Goal: Information Seeking & Learning: Learn about a topic

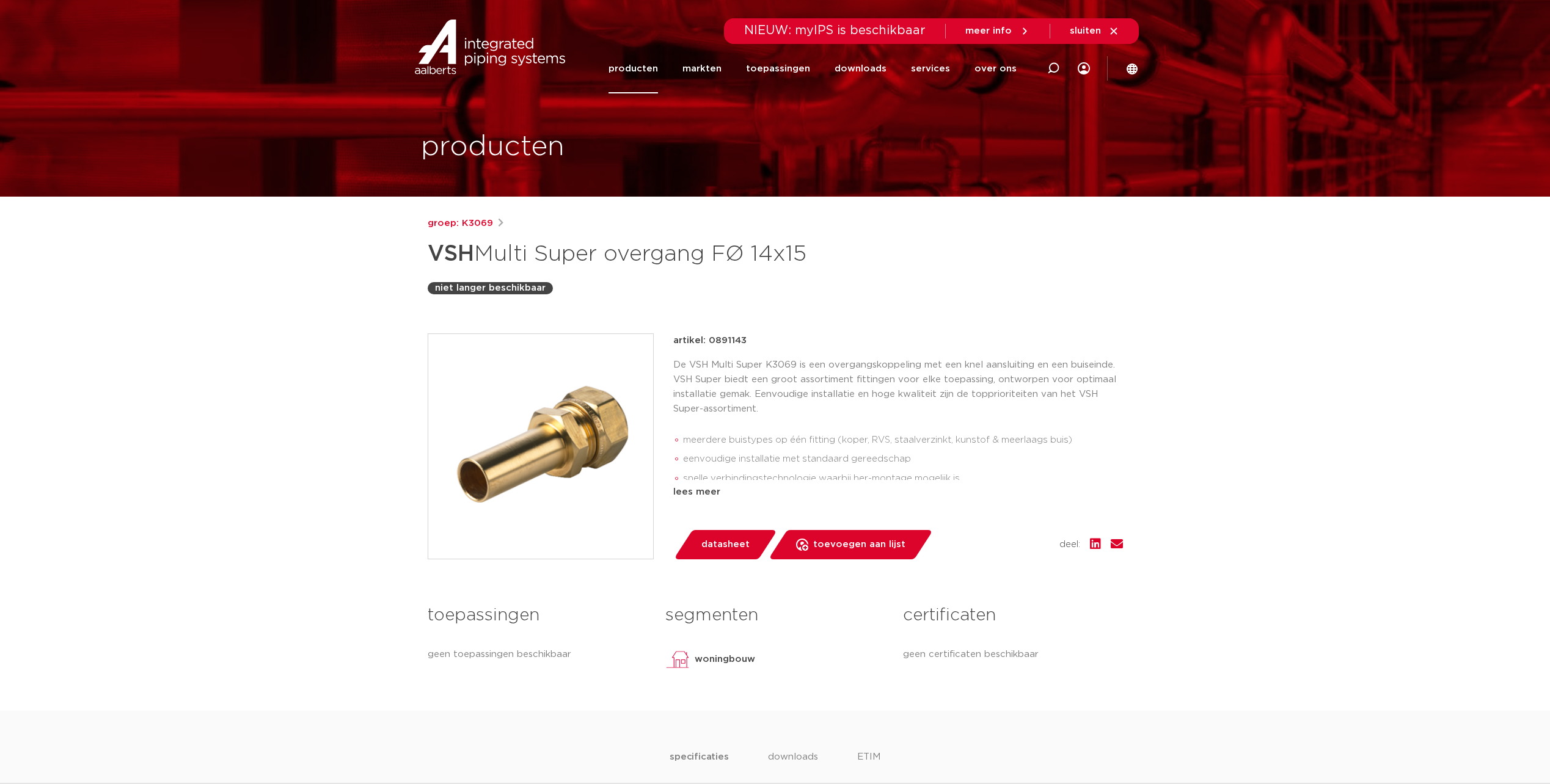
drag, startPoint x: 483, startPoint y: 62, endPoint x: 379, endPoint y: 119, distance: 118.6
click at [379, 119] on section "producten" at bounding box center [775, 98] width 1550 height 196
click at [461, 222] on link "groep: K3069" at bounding box center [460, 223] width 66 height 15
click at [655, 71] on link "producten" at bounding box center [633, 68] width 49 height 49
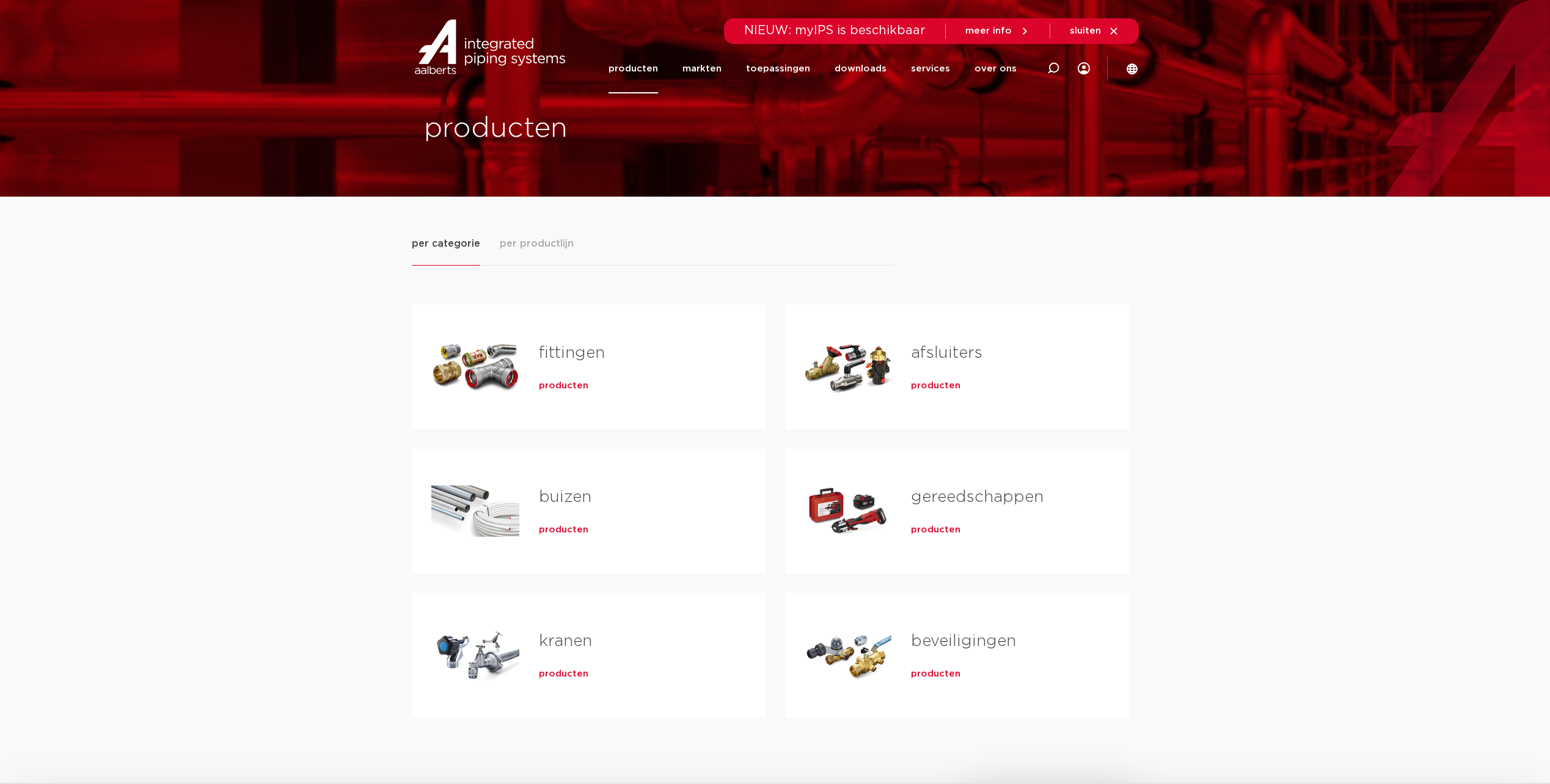
click at [543, 348] on link "fittingen" at bounding box center [572, 353] width 66 height 16
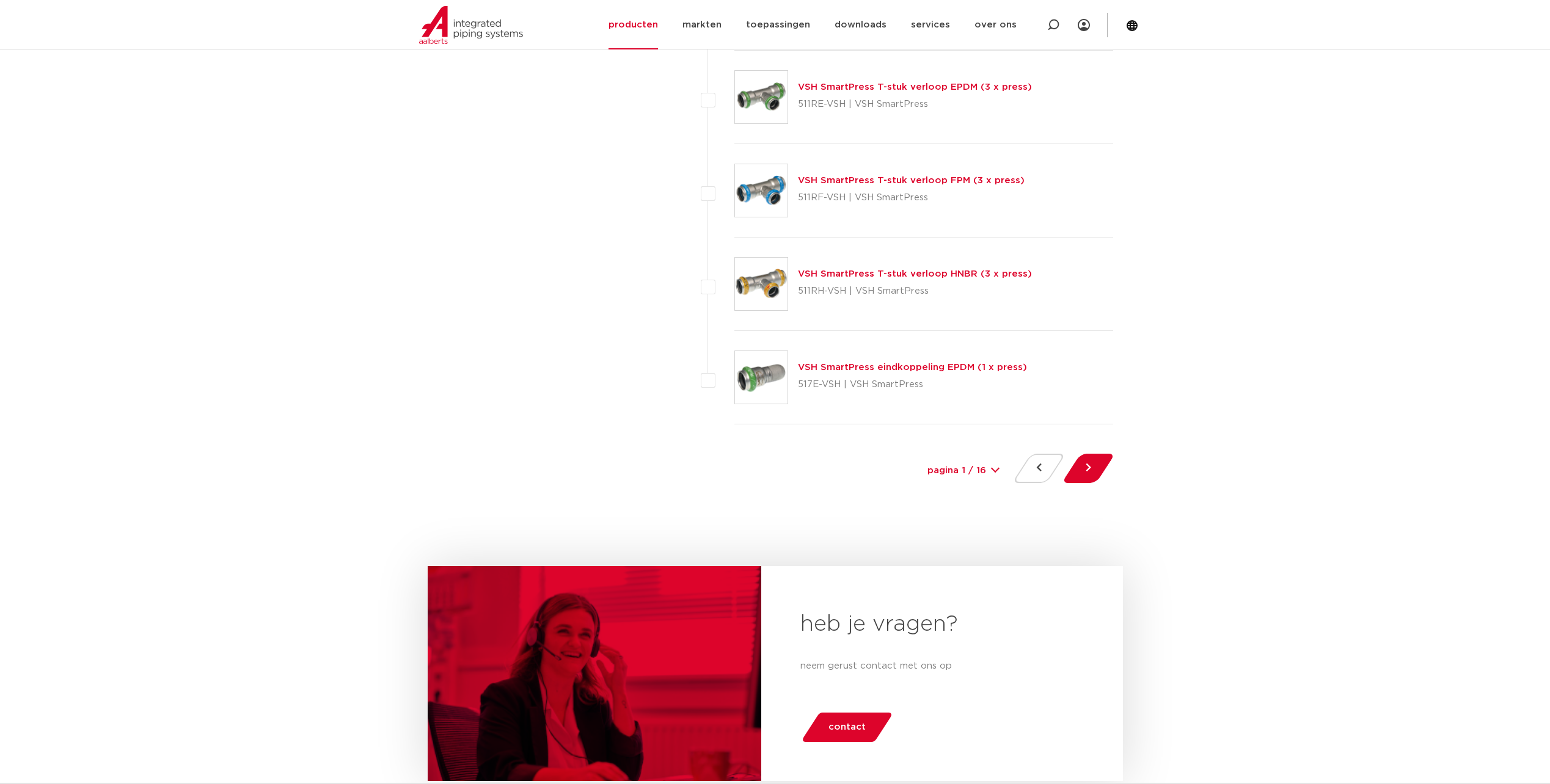
scroll to position [5701, 0]
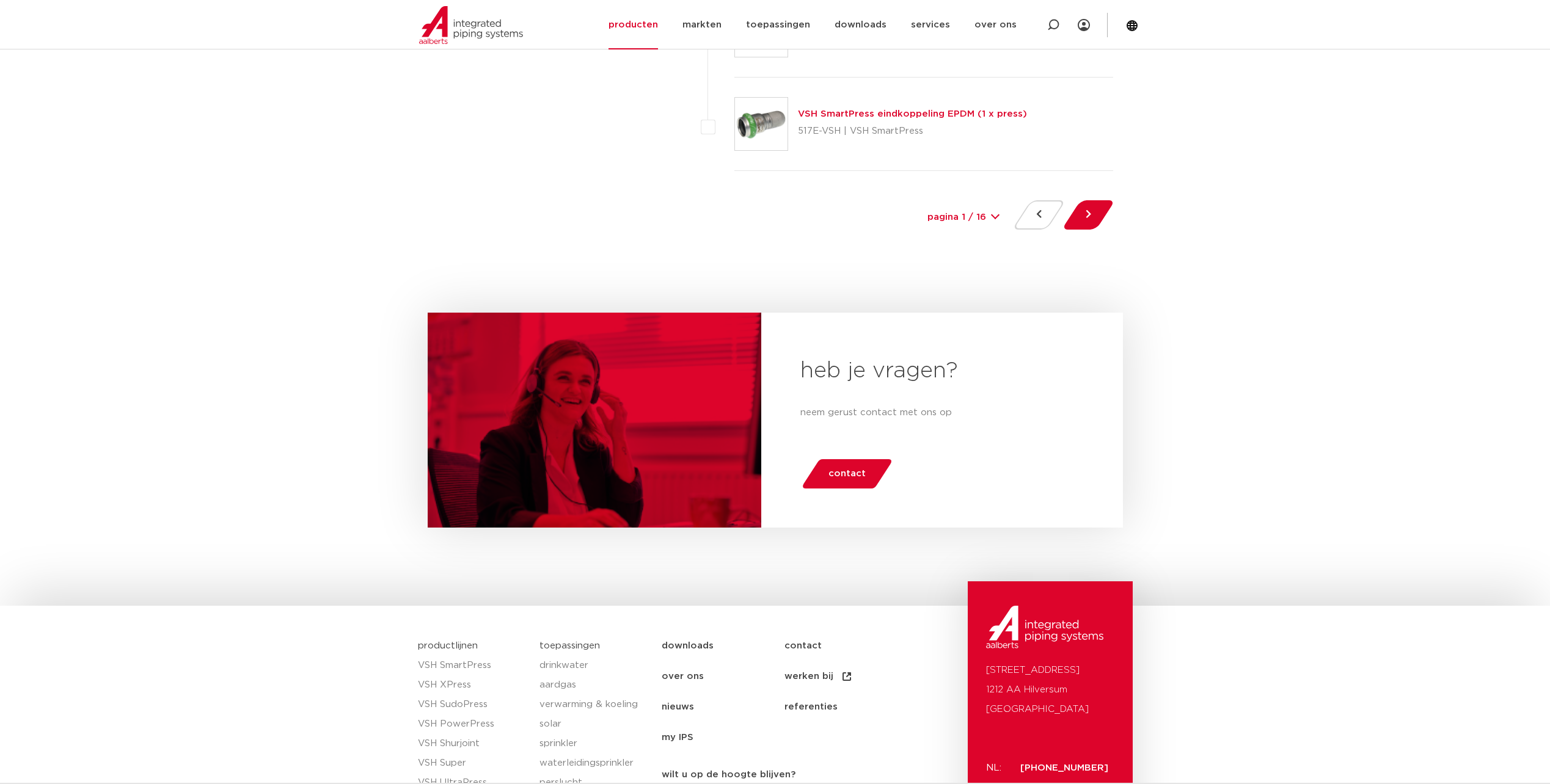
click at [842, 478] on span "contact" at bounding box center [846, 473] width 37 height 20
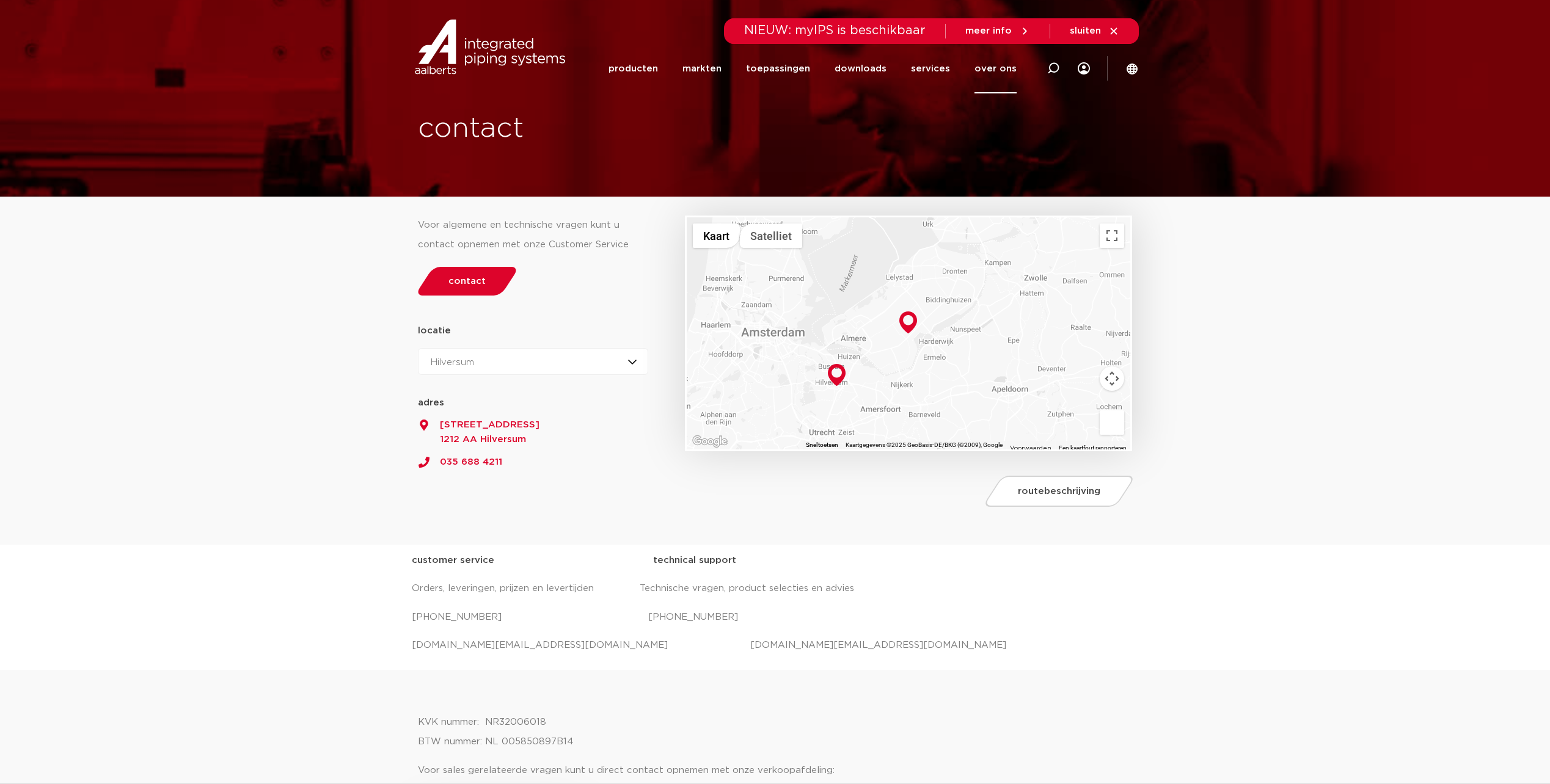
click at [503, 65] on img at bounding box center [490, 48] width 157 height 55
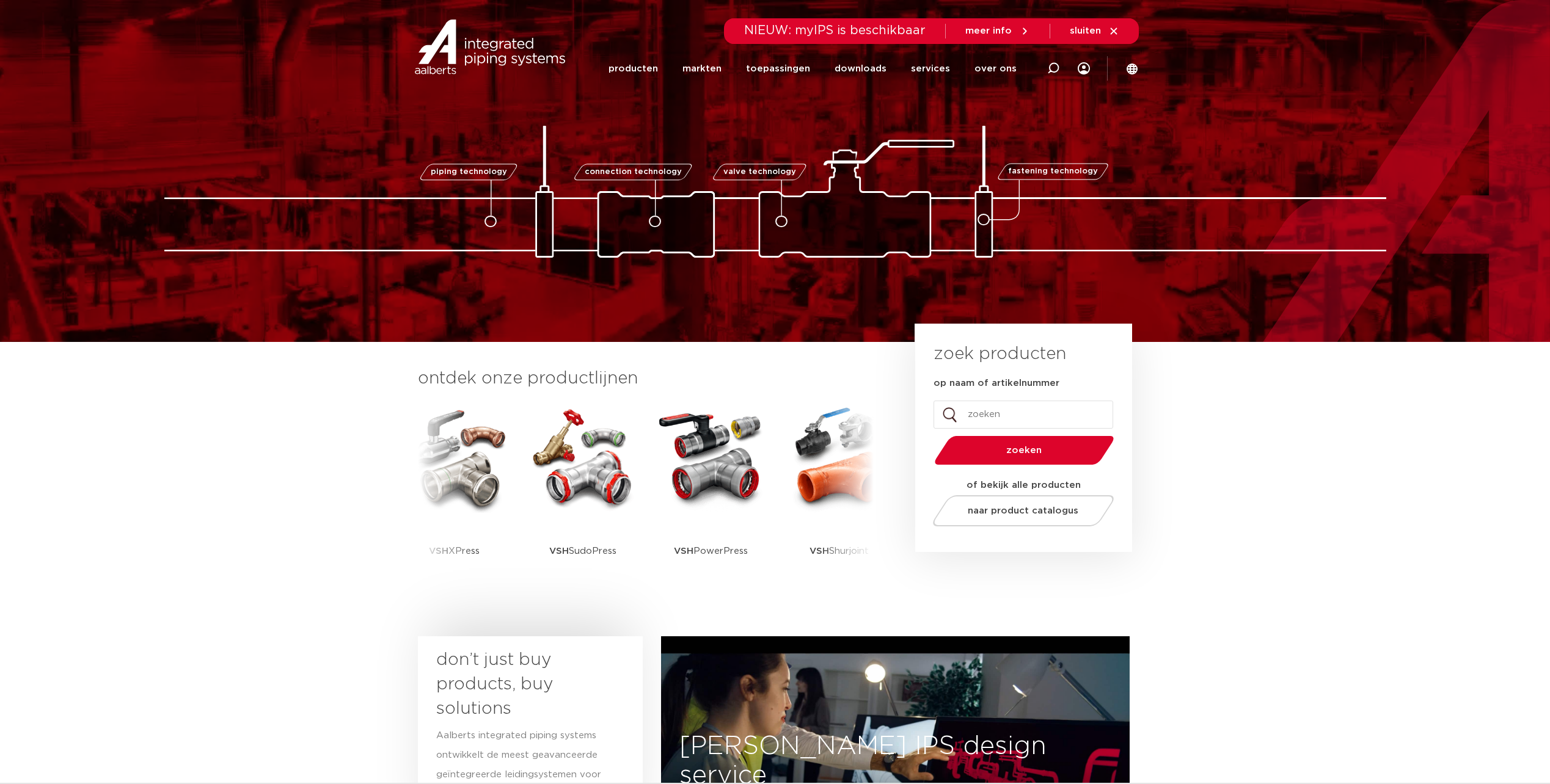
click at [509, 49] on img at bounding box center [490, 48] width 157 height 55
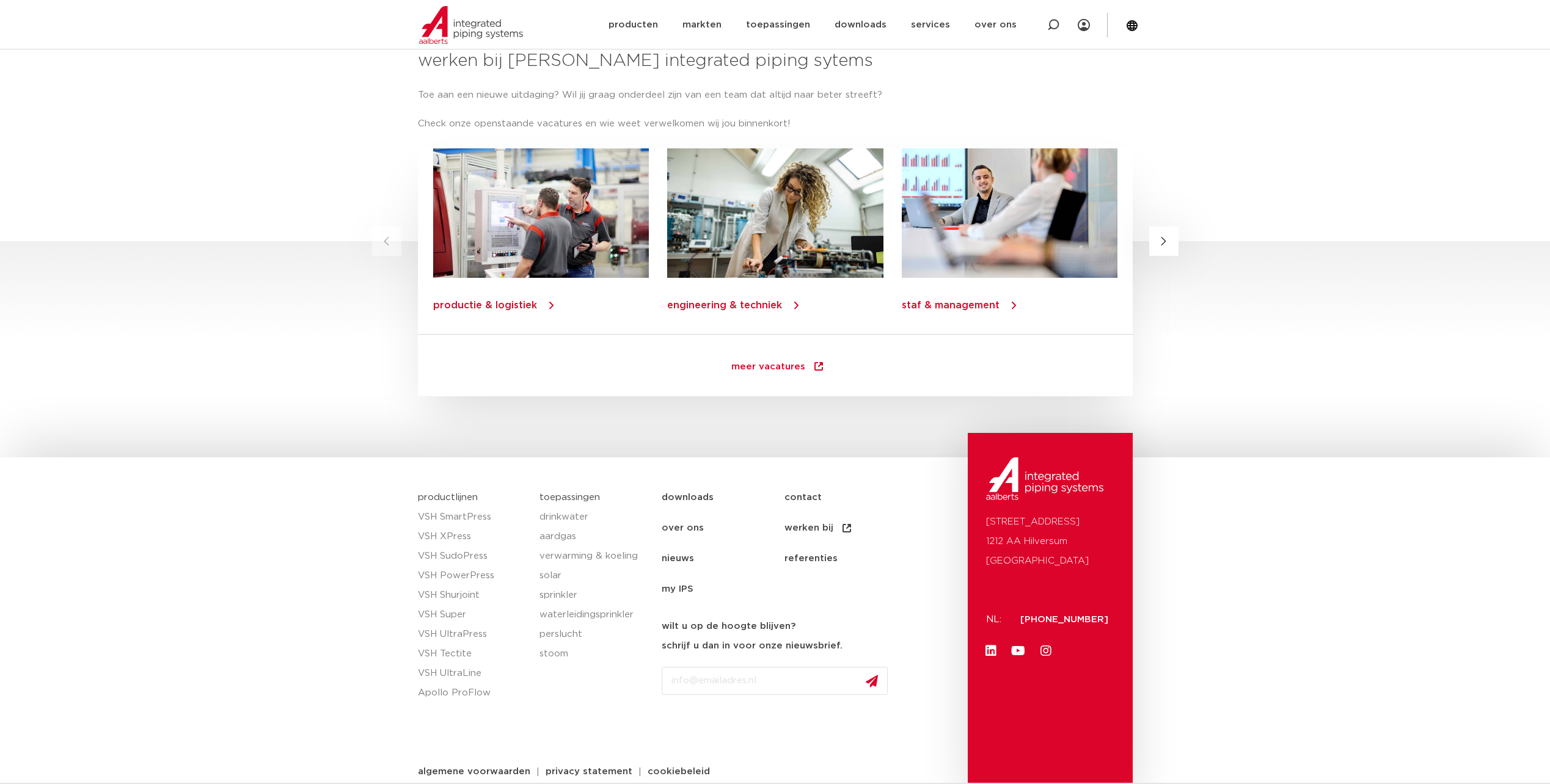
scroll to position [1533, 0]
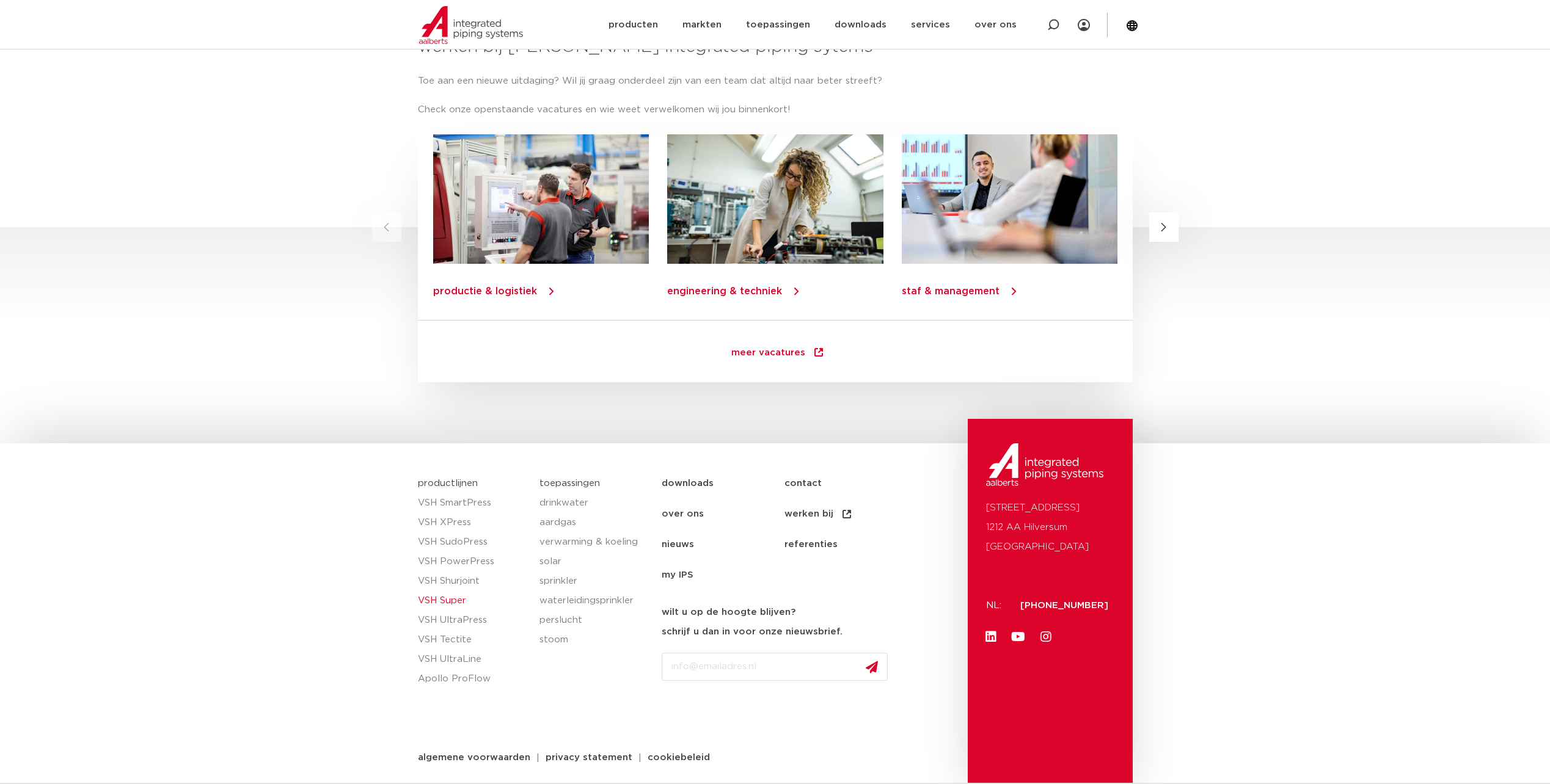
click at [440, 599] on link "VSH Super" at bounding box center [473, 601] width 110 height 20
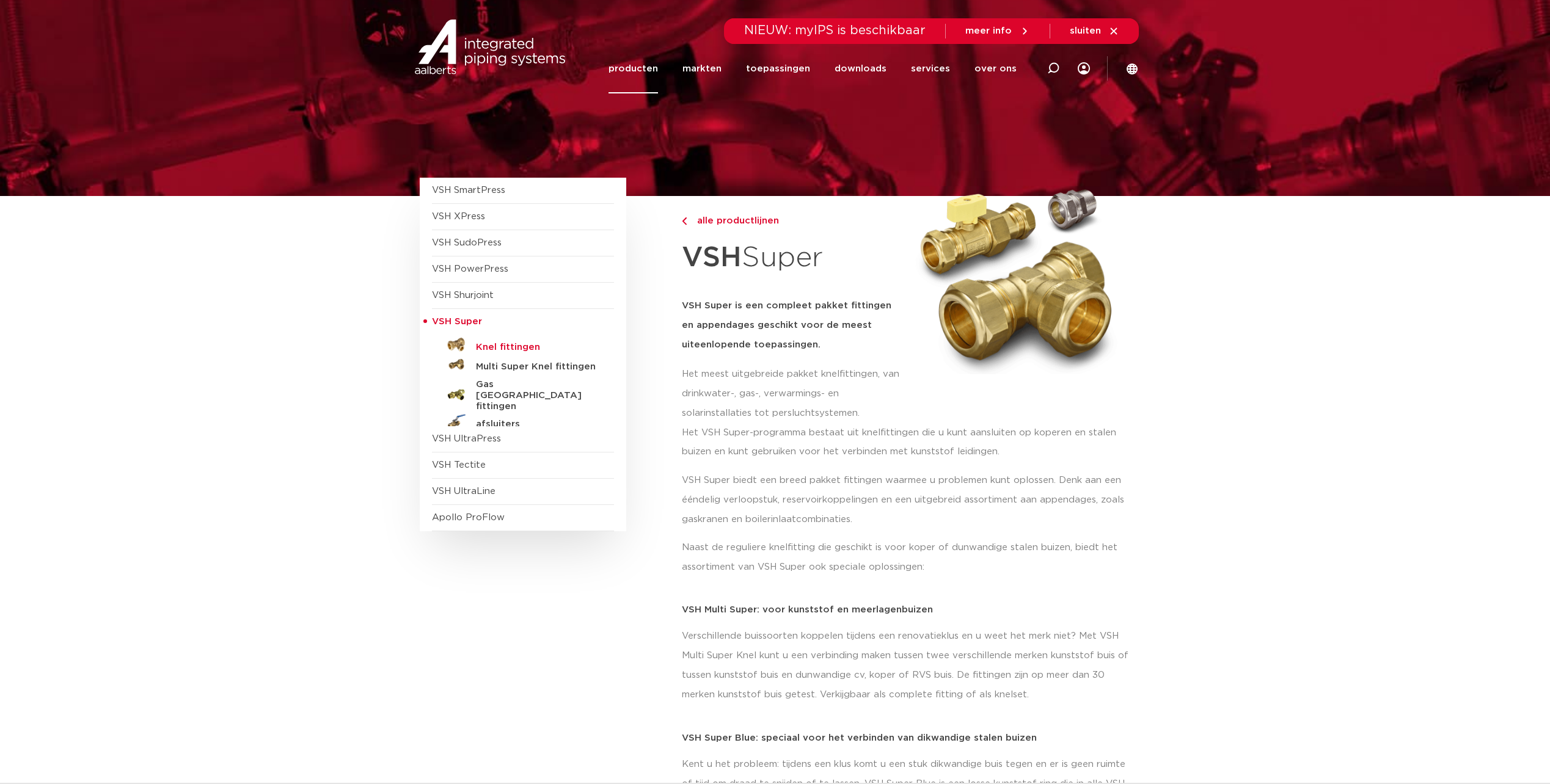
click at [505, 350] on h5 "Knel fittingen" at bounding box center [537, 347] width 121 height 11
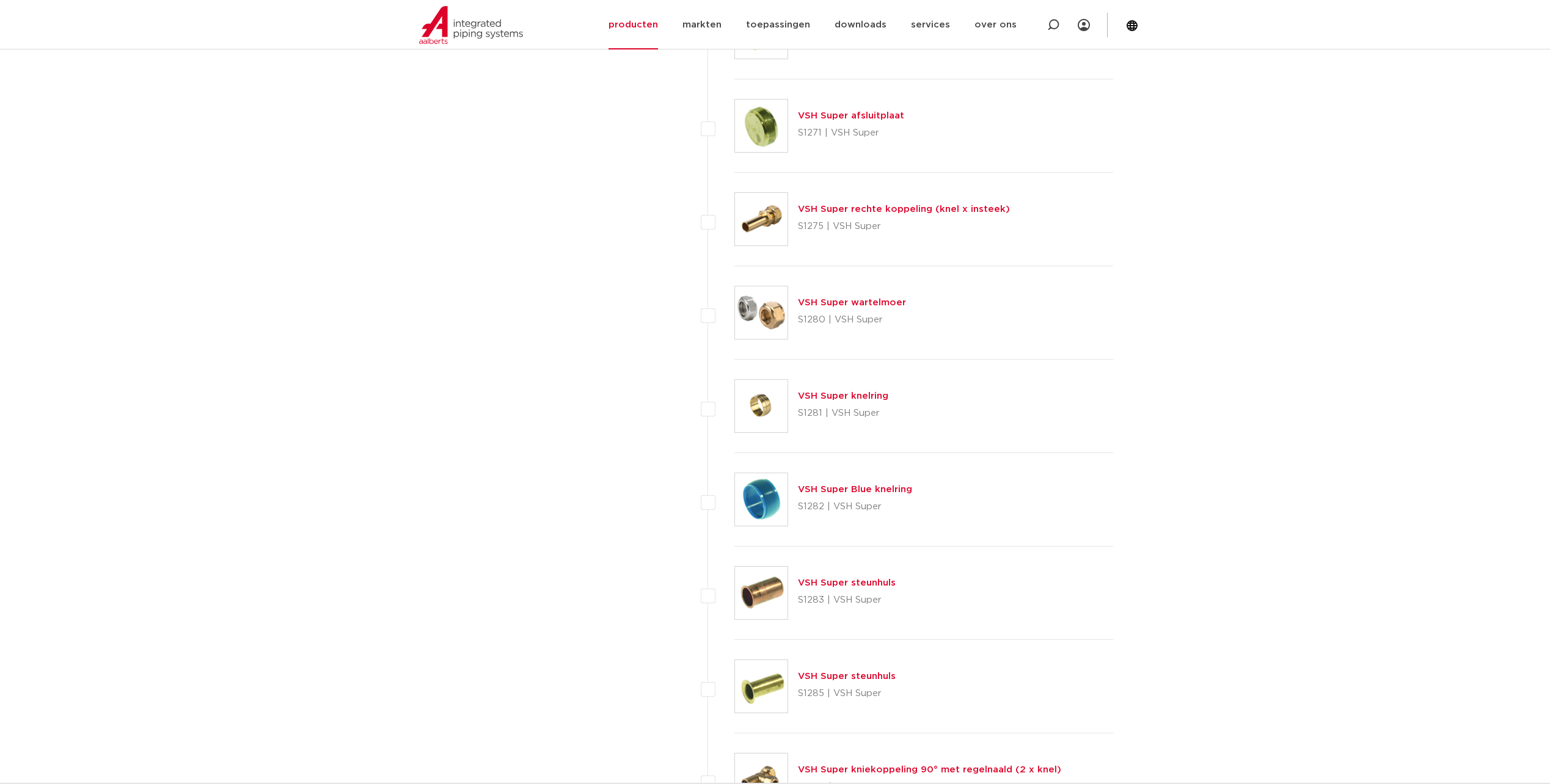
scroll to position [3991, 0]
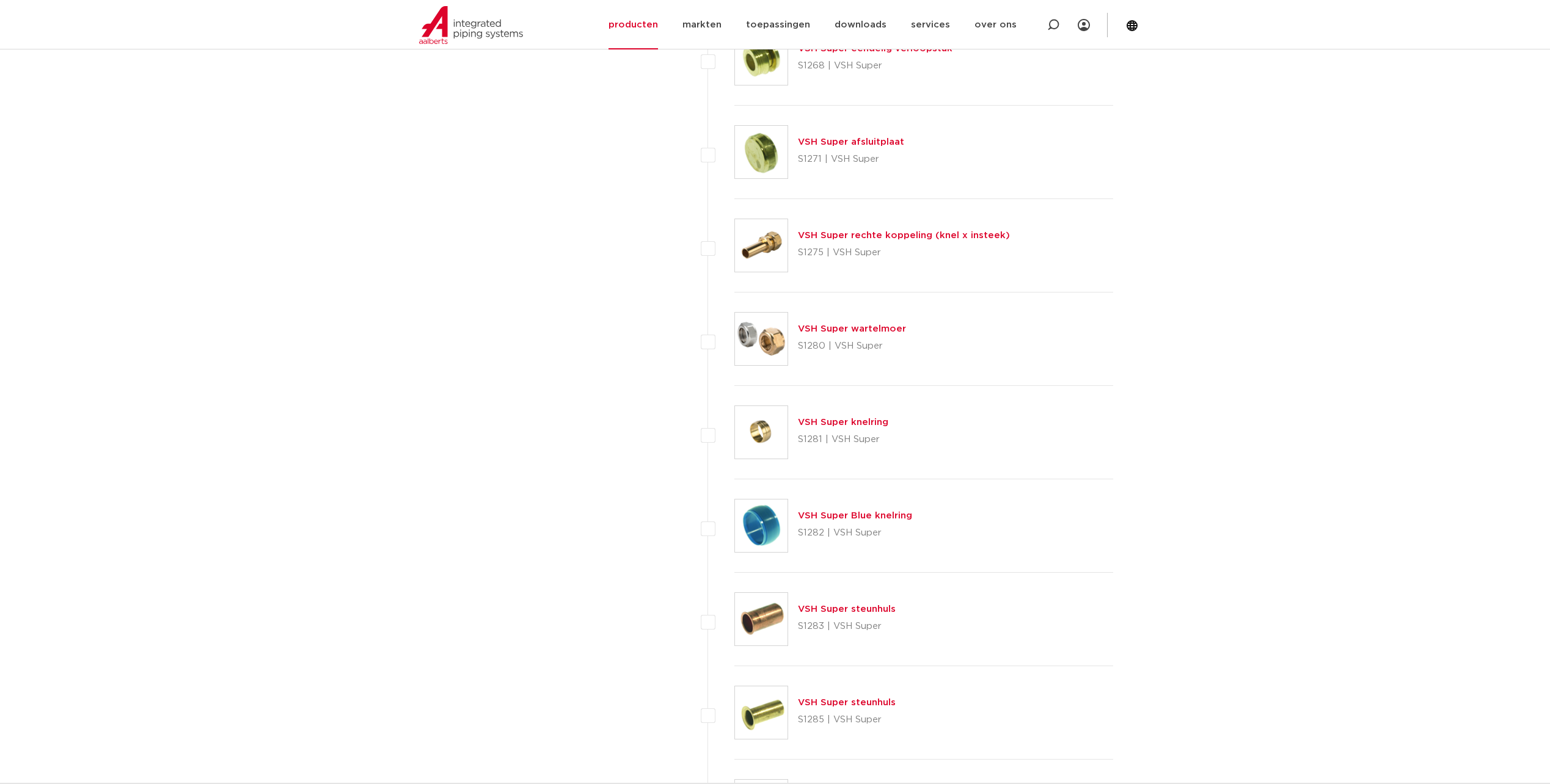
click at [889, 233] on link "VSH Super rechte koppeling (knel x insteek)" at bounding box center [904, 235] width 212 height 10
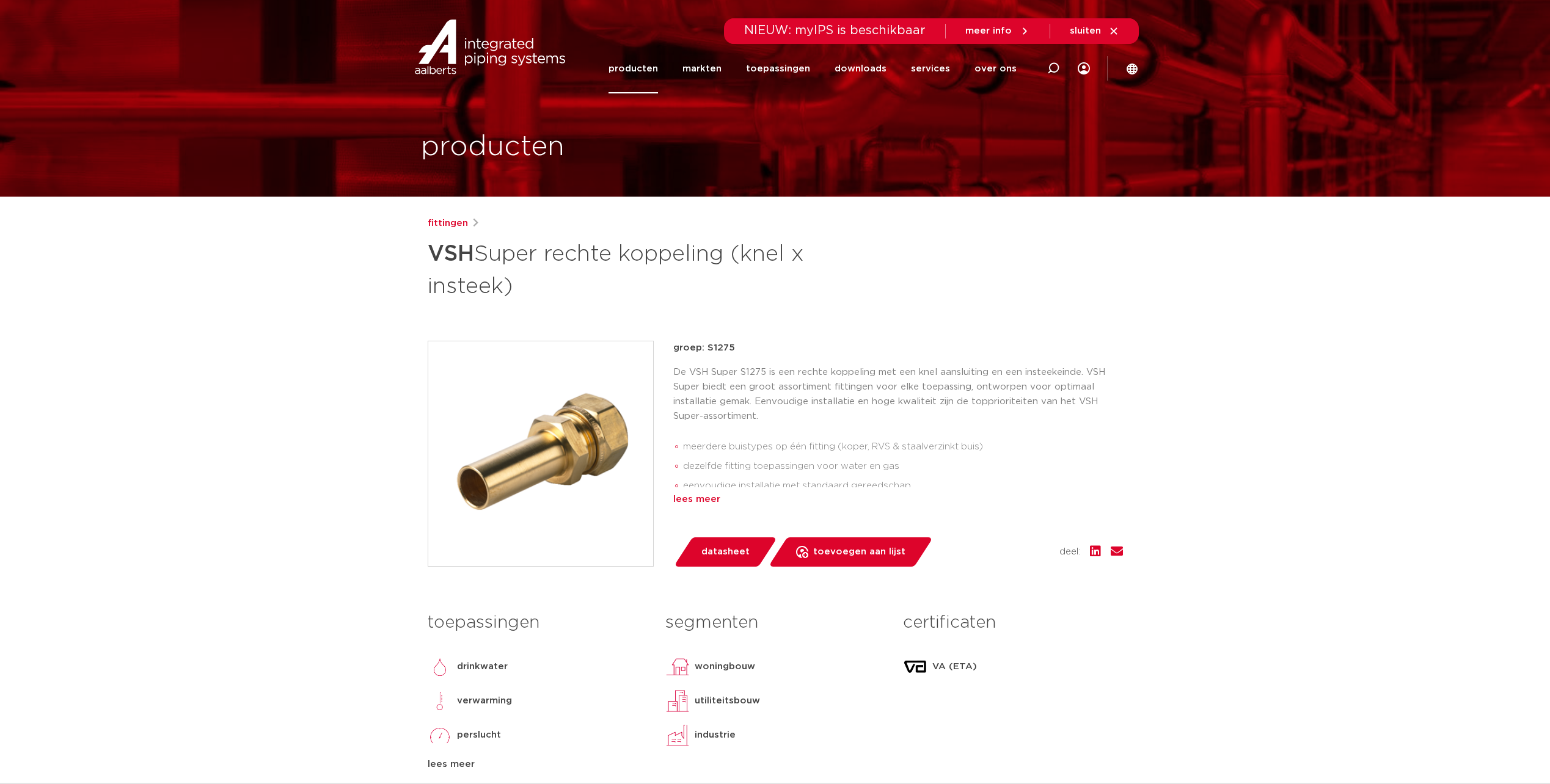
click at [705, 506] on div "lees meer" at bounding box center [898, 499] width 450 height 15
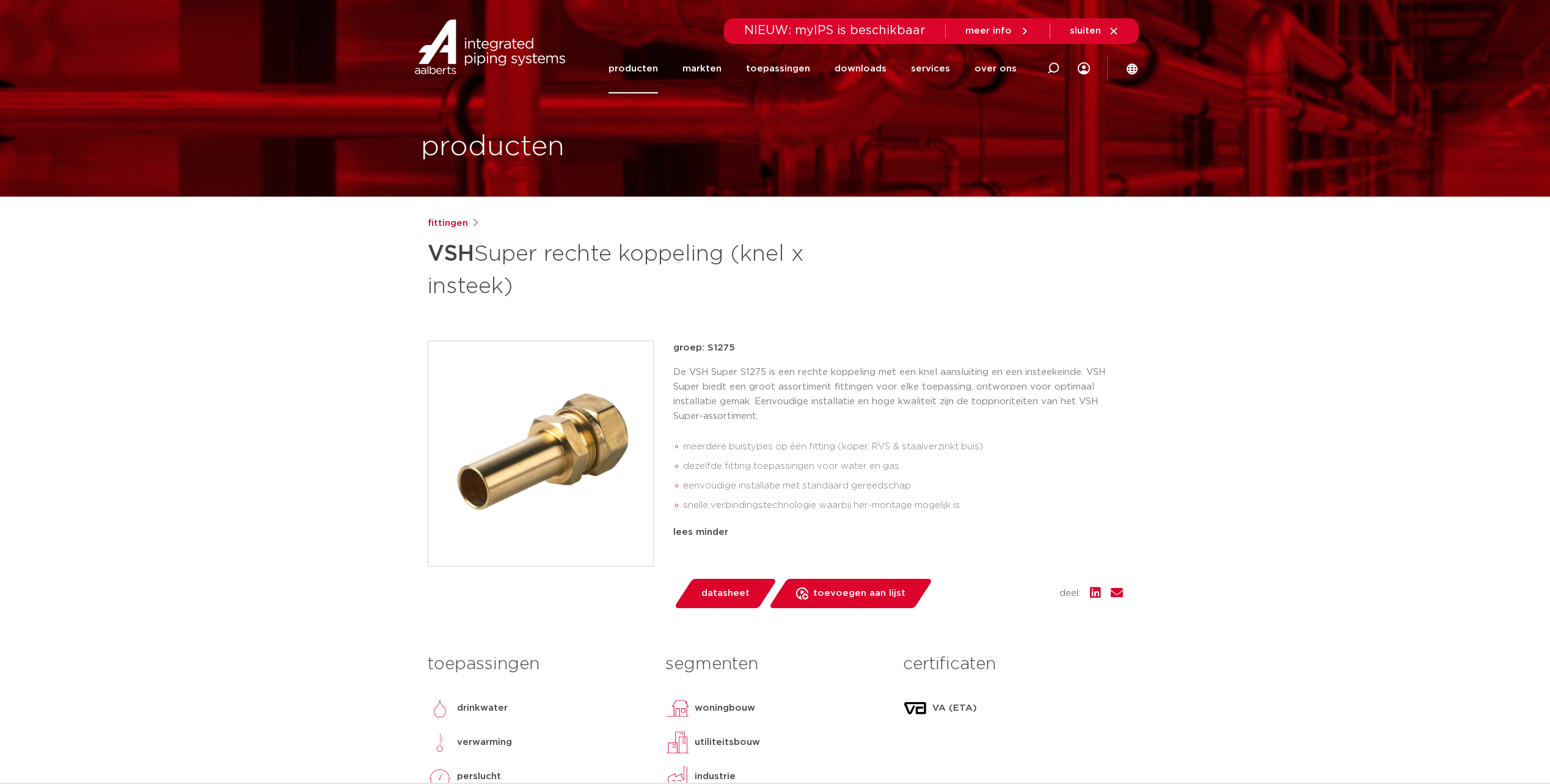
click at [723, 585] on span "datasheet" at bounding box center [725, 594] width 48 height 20
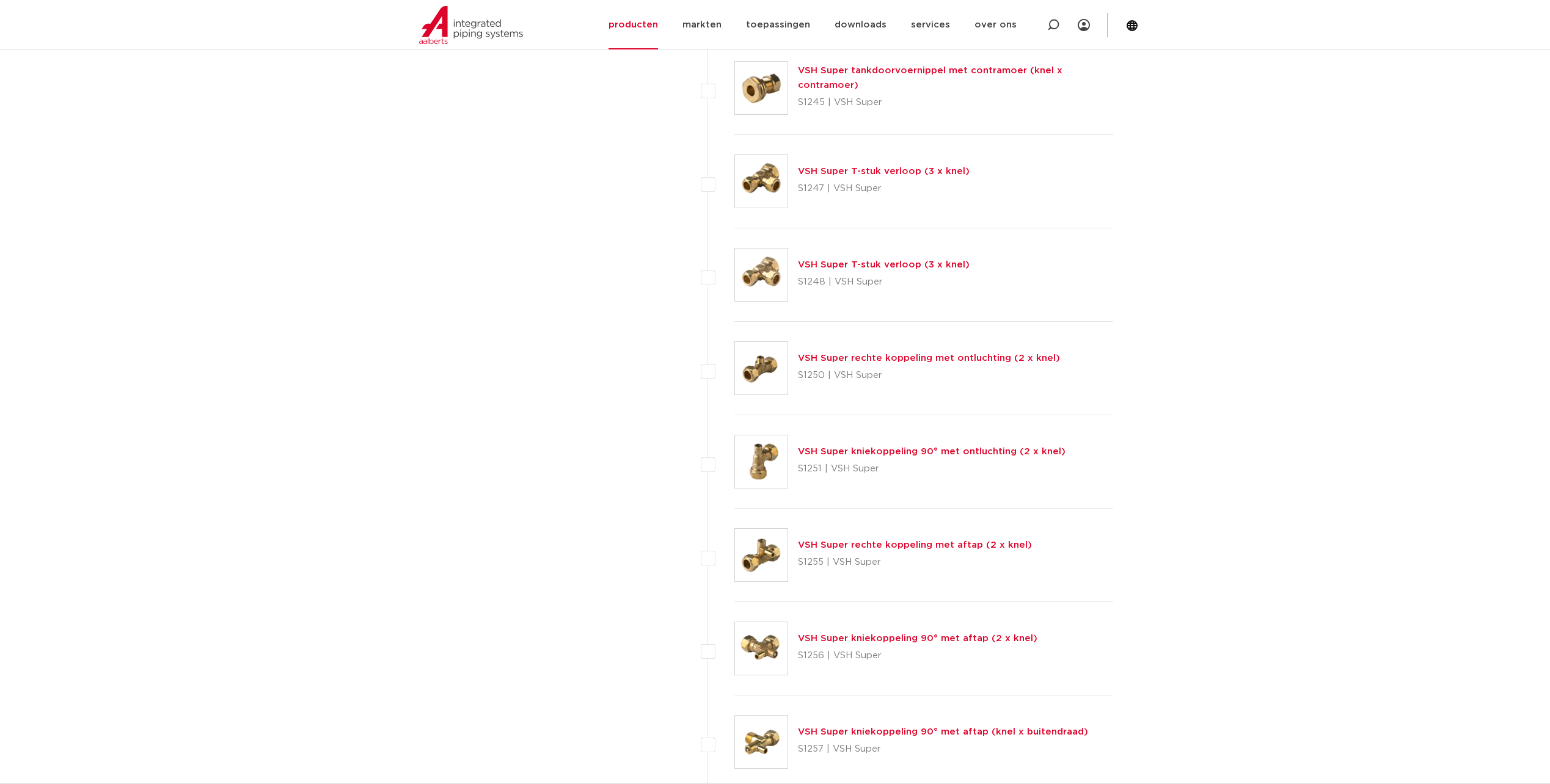
scroll to position [2850, 0]
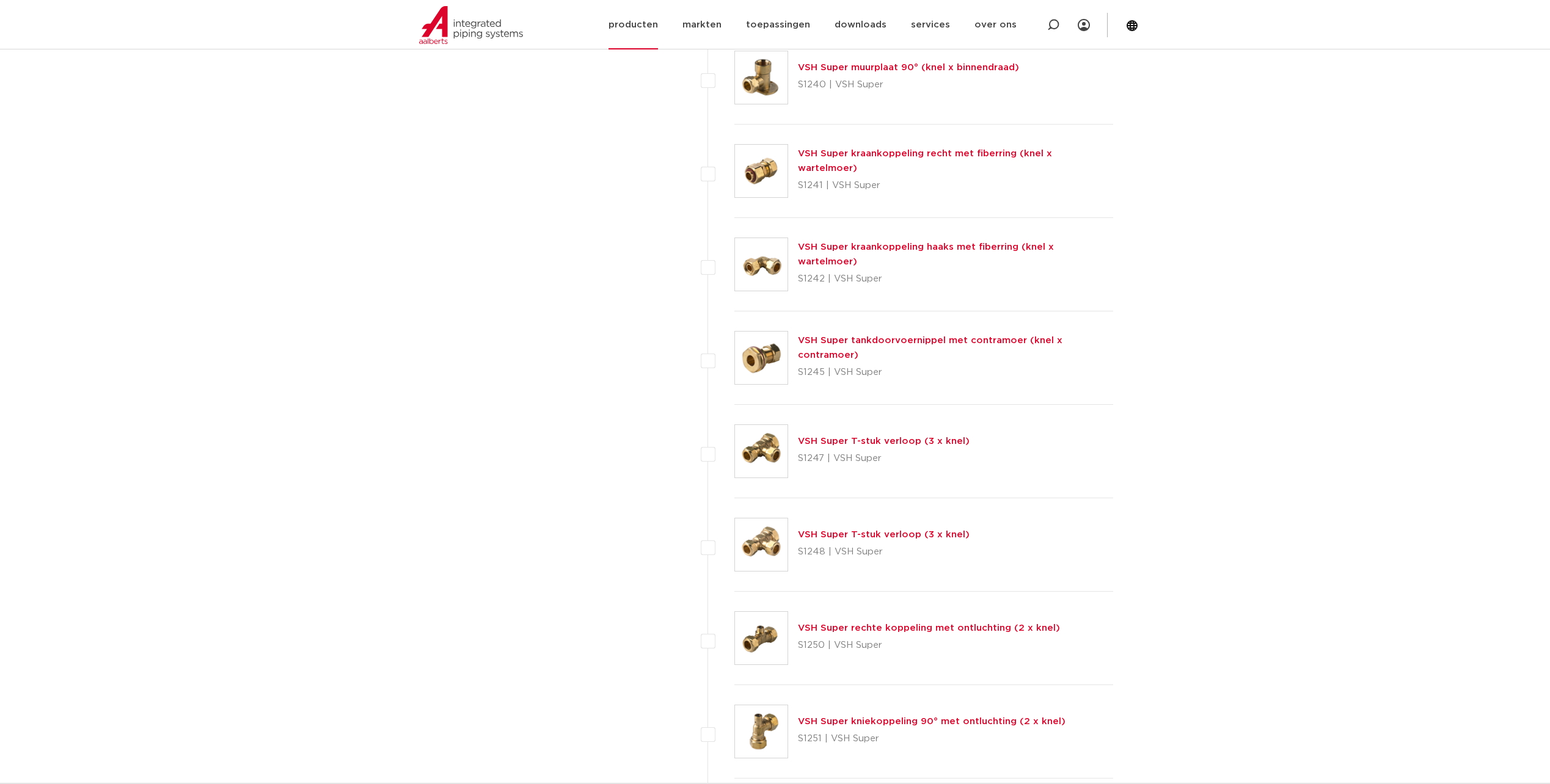
click at [649, 21] on link "producten" at bounding box center [633, 24] width 49 height 49
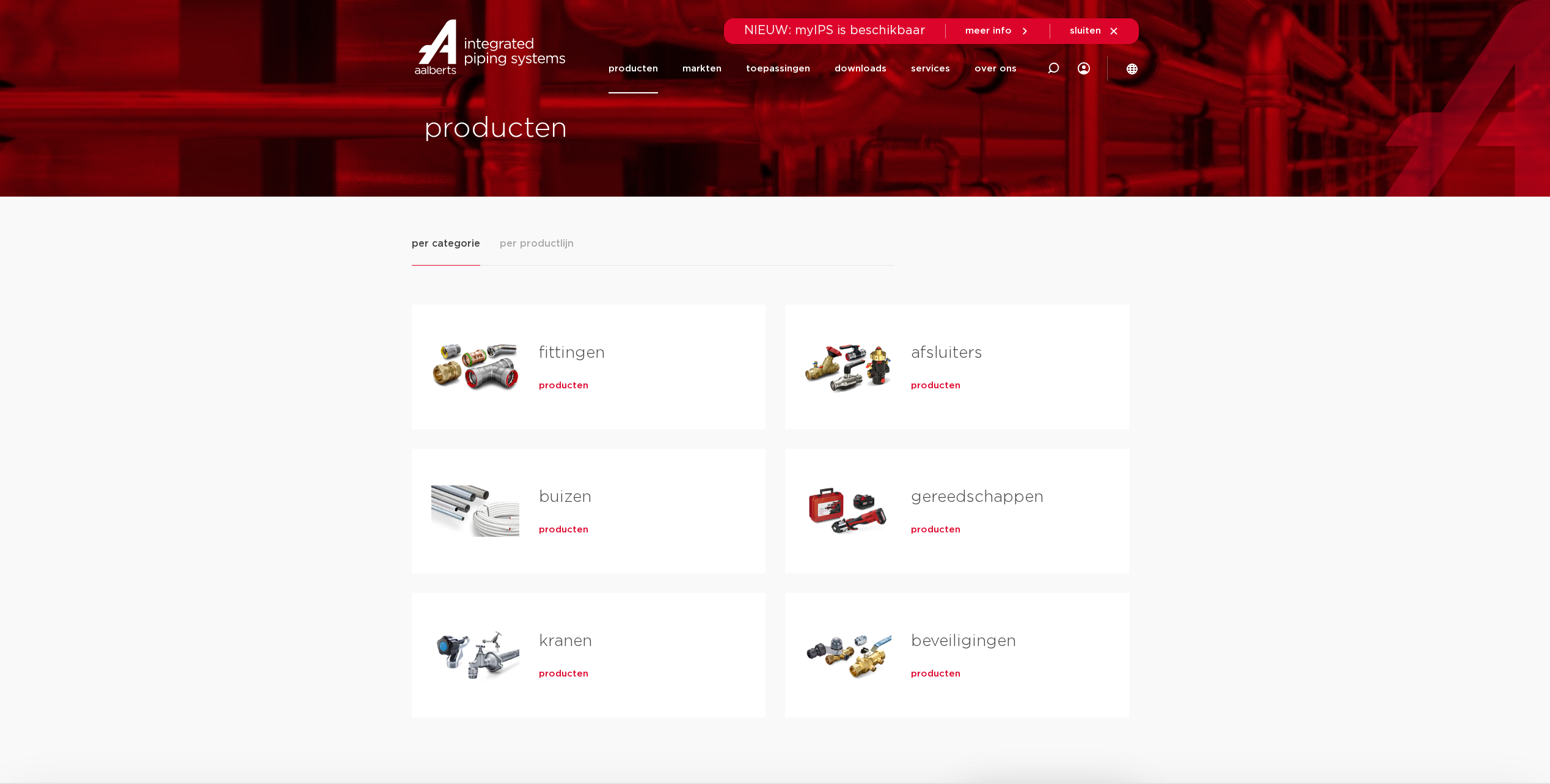
click at [564, 354] on link "fittingen" at bounding box center [572, 353] width 66 height 16
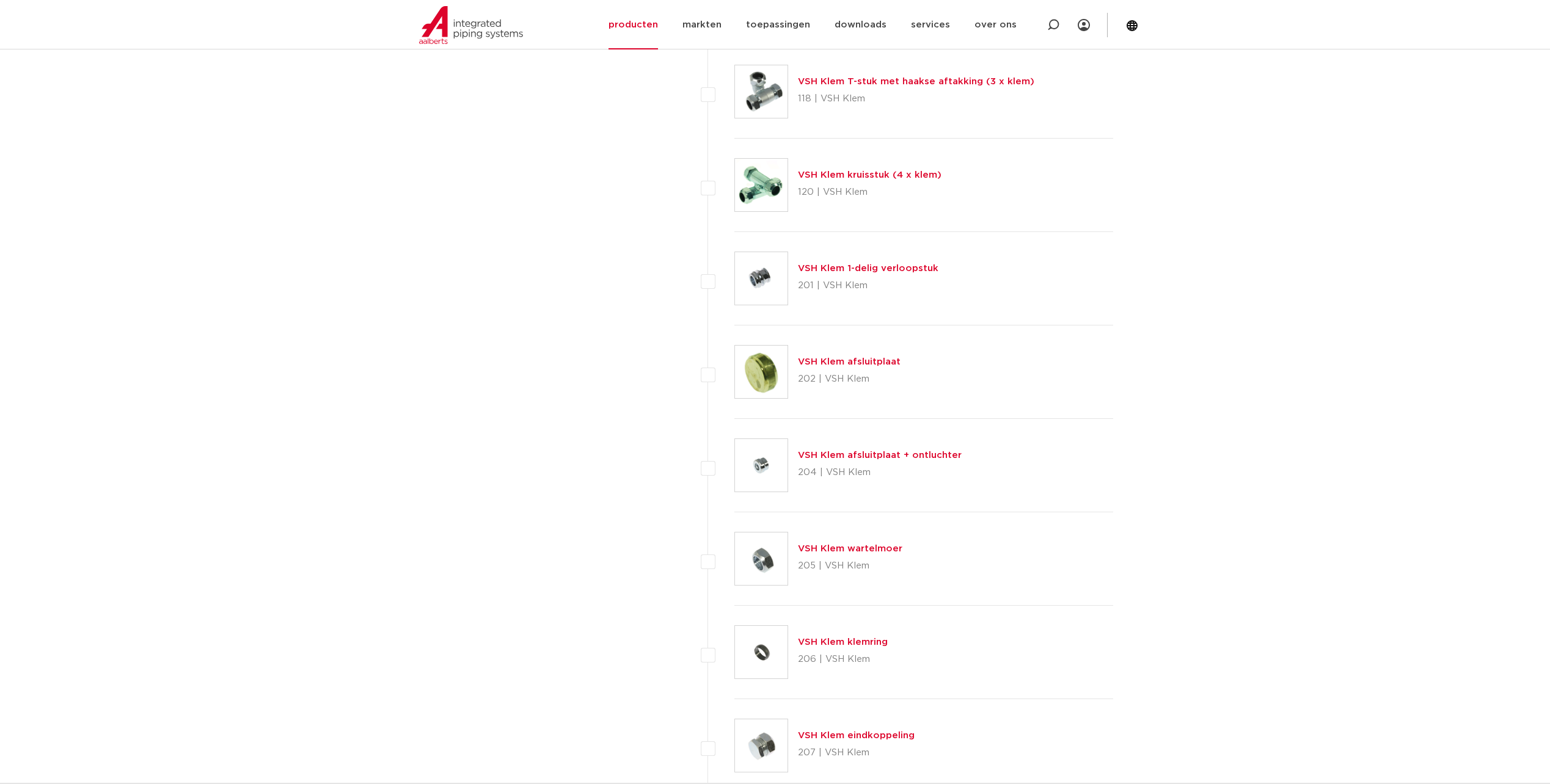
scroll to position [2280, 0]
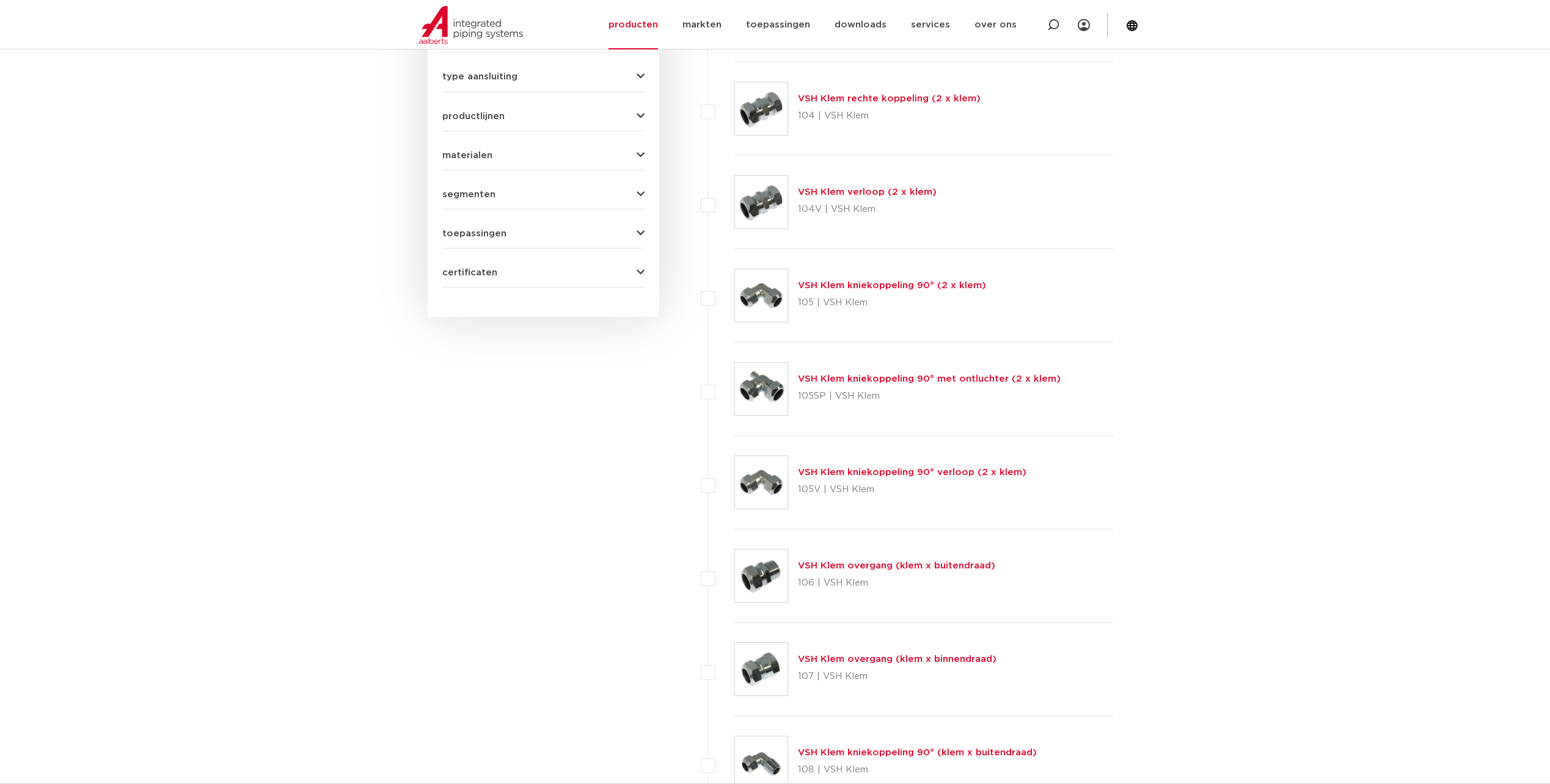
scroll to position [566, 0]
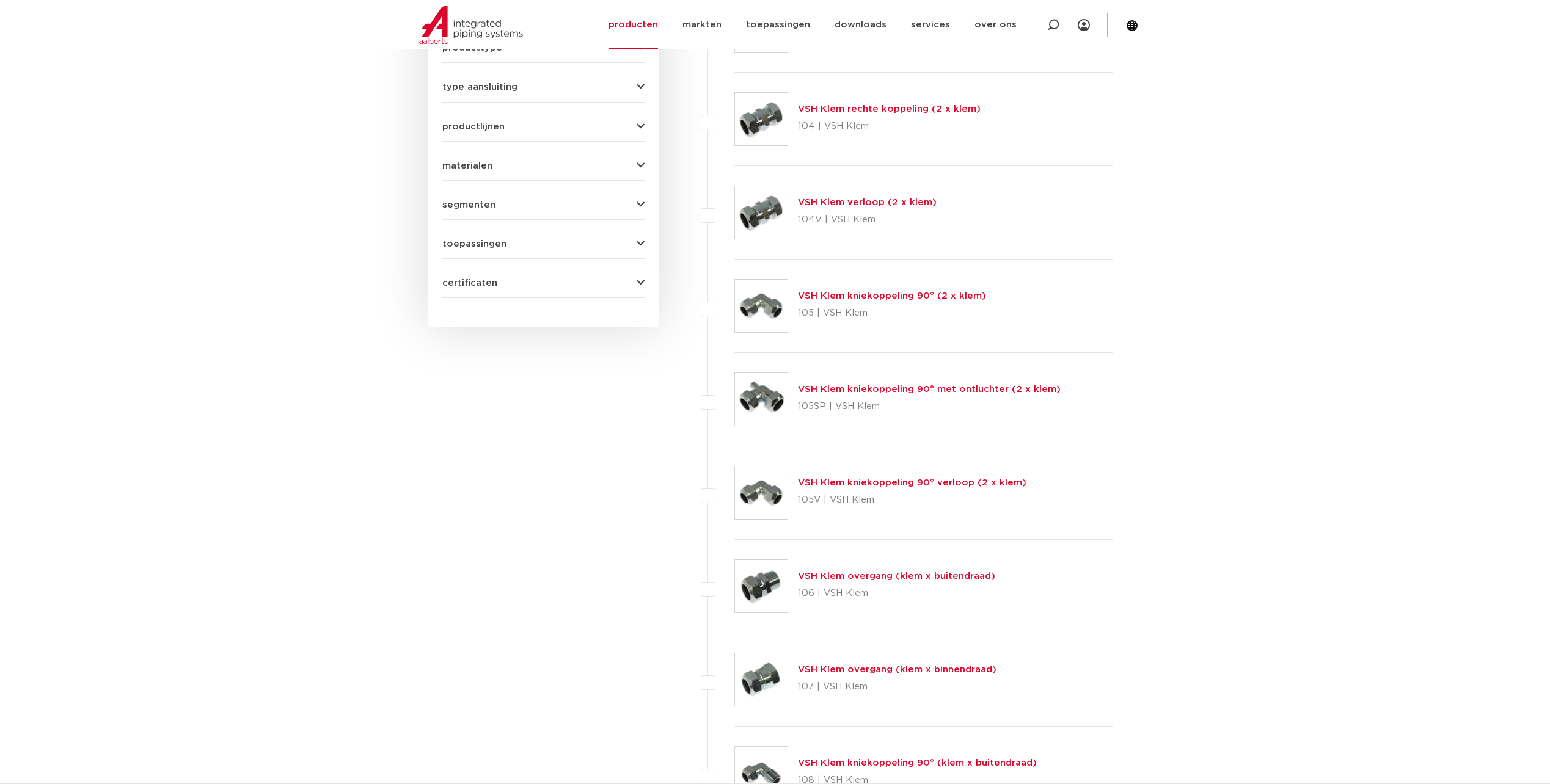
drag, startPoint x: 875, startPoint y: 204, endPoint x: 1230, endPoint y: 161, distance: 357.6
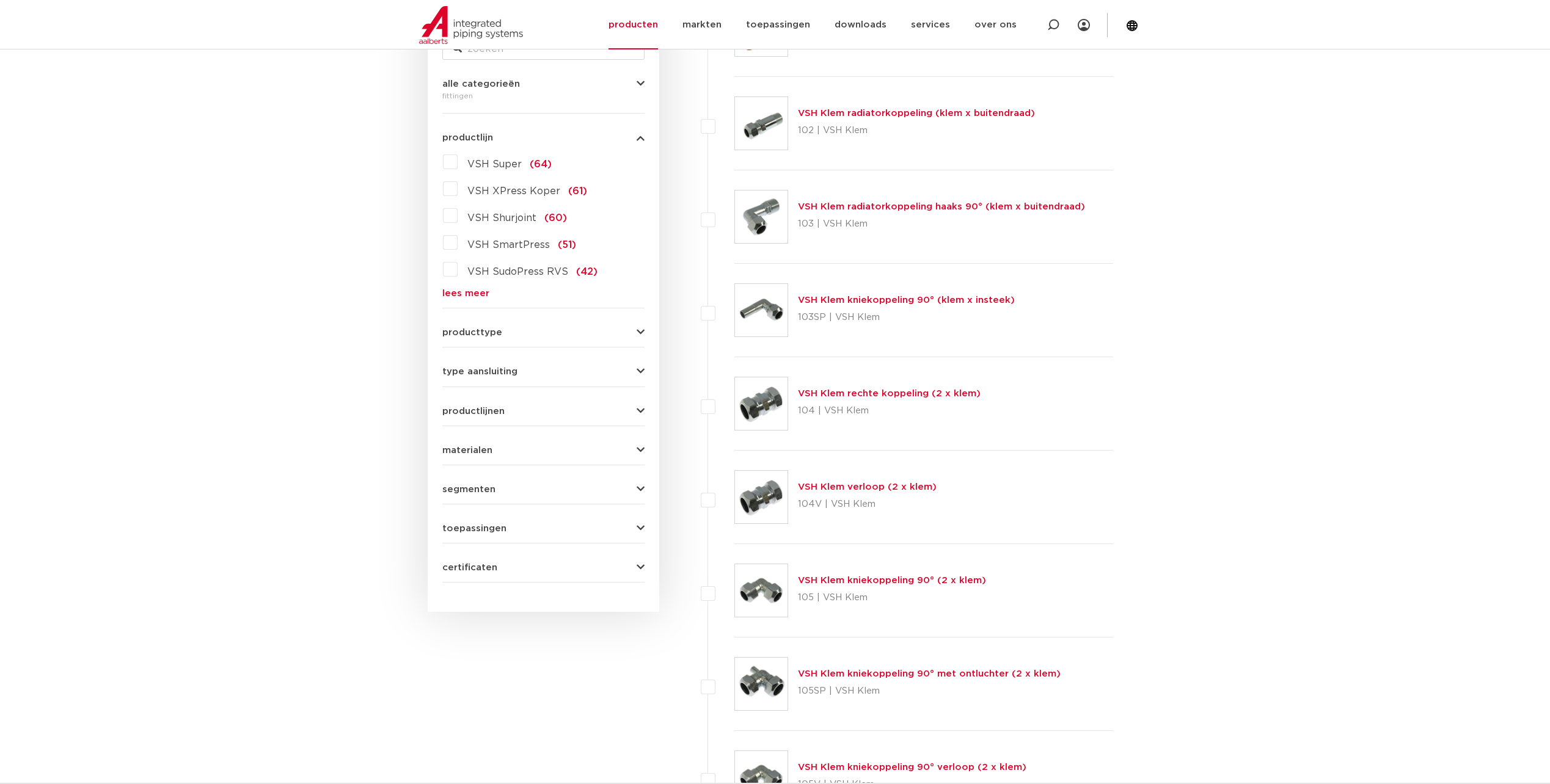
scroll to position [270, 0]
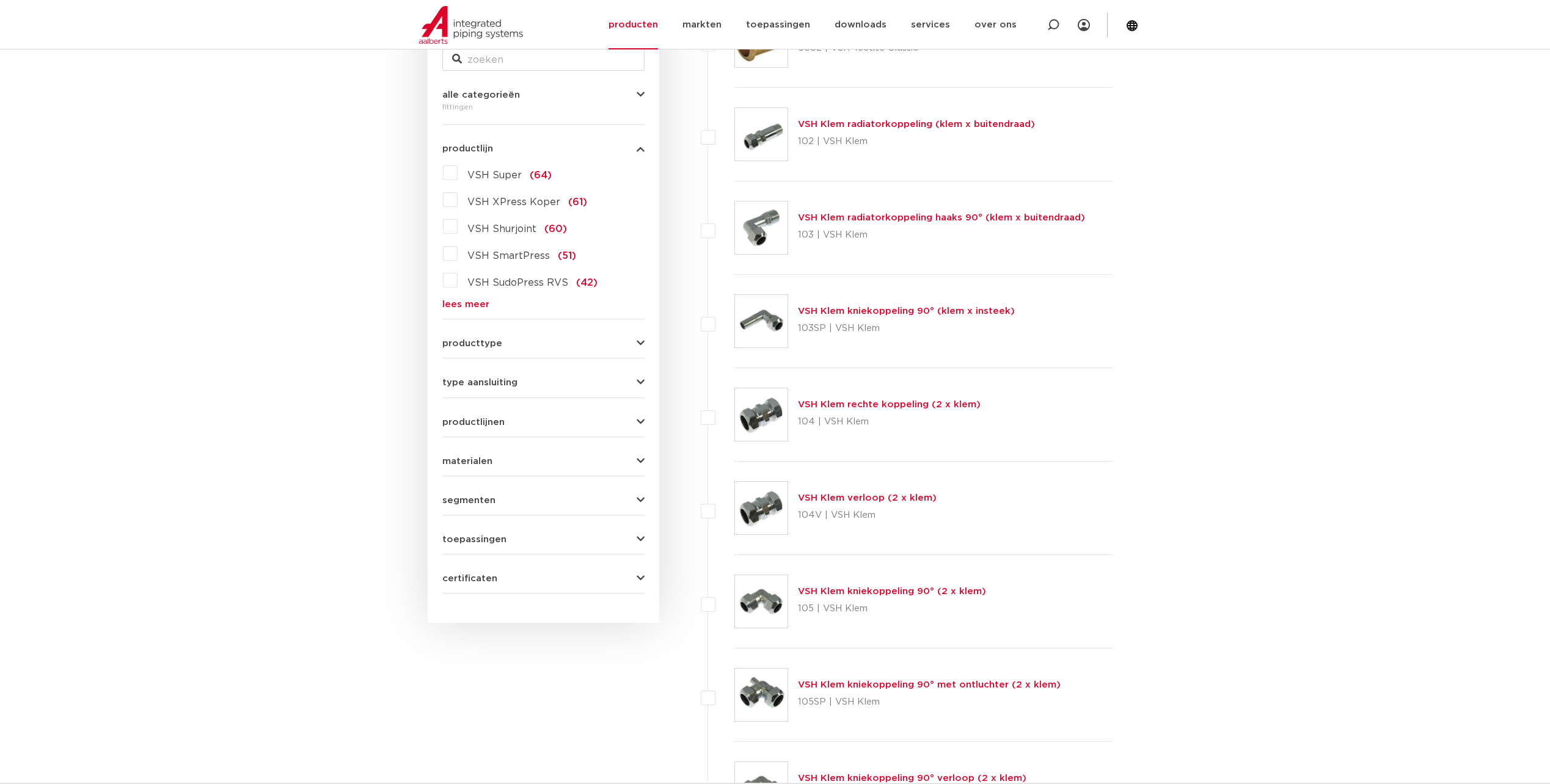
drag, startPoint x: 634, startPoint y: 392, endPoint x: 643, endPoint y: 391, distance: 9.1
click at [634, 392] on form "zoek op naam of productnummer alle categorieën fittingen fittingen afsluiters b…" at bounding box center [543, 309] width 203 height 569
drag, startPoint x: 649, startPoint y: 385, endPoint x: 645, endPoint y: 381, distance: 5.7
click at [647, 385] on div "wis alles filter producten zoek op naam of productnummer alle categorieën fitti…" at bounding box center [543, 294] width 232 height 658
click at [643, 383] on icon "button" at bounding box center [640, 382] width 8 height 10
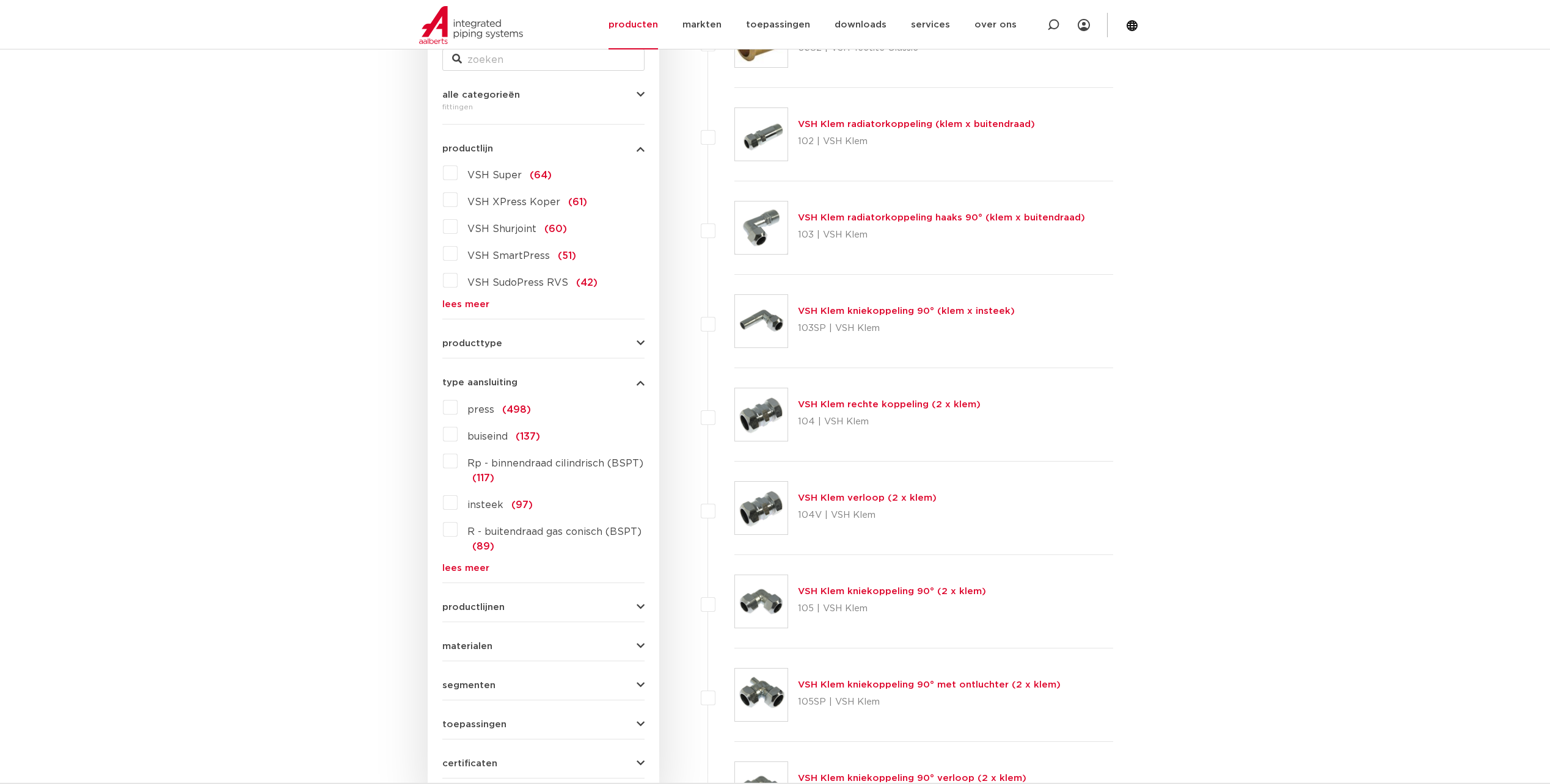
click at [639, 381] on icon "button" at bounding box center [640, 382] width 8 height 10
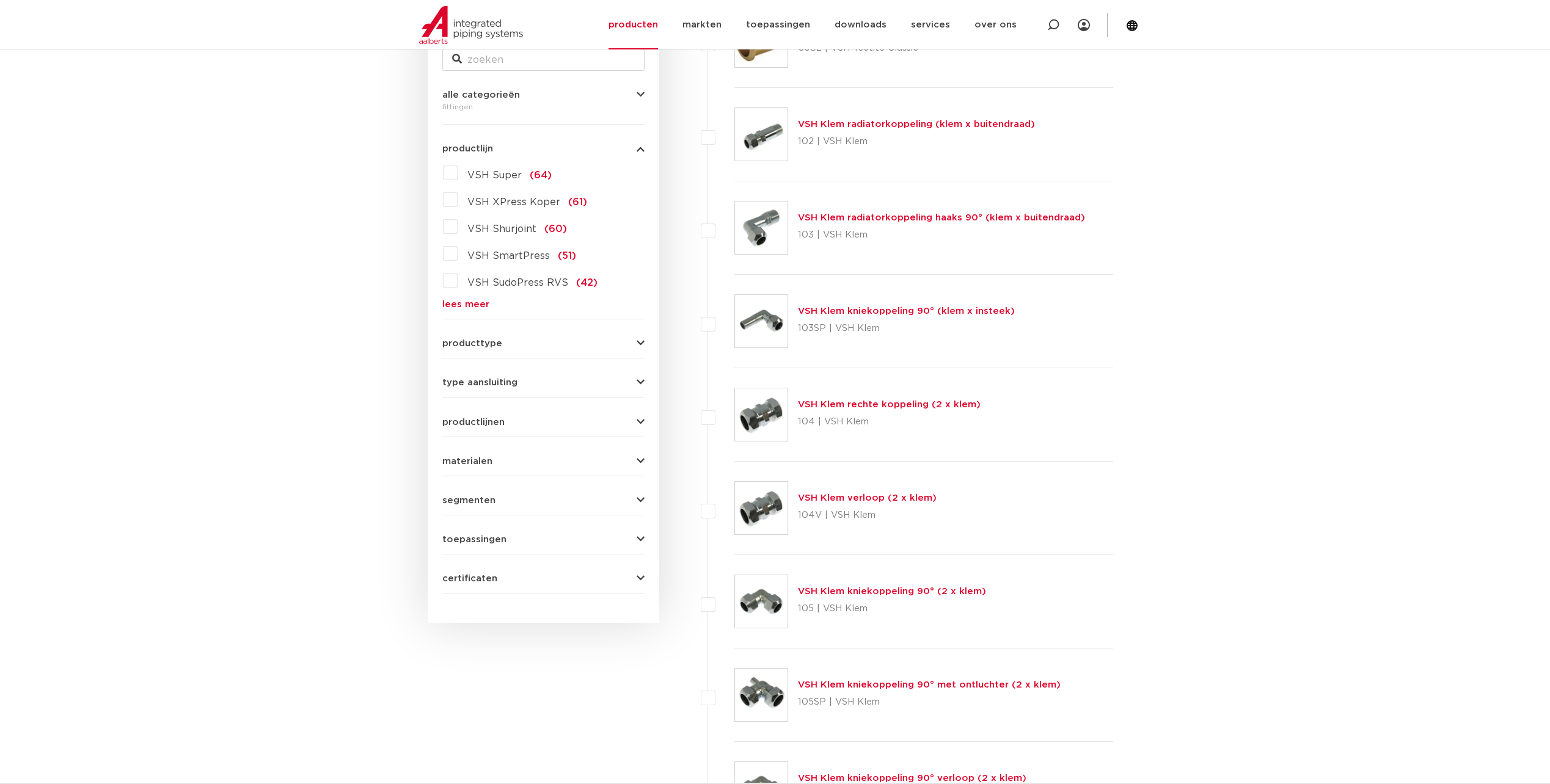
click at [639, 381] on icon "button" at bounding box center [640, 382] width 8 height 10
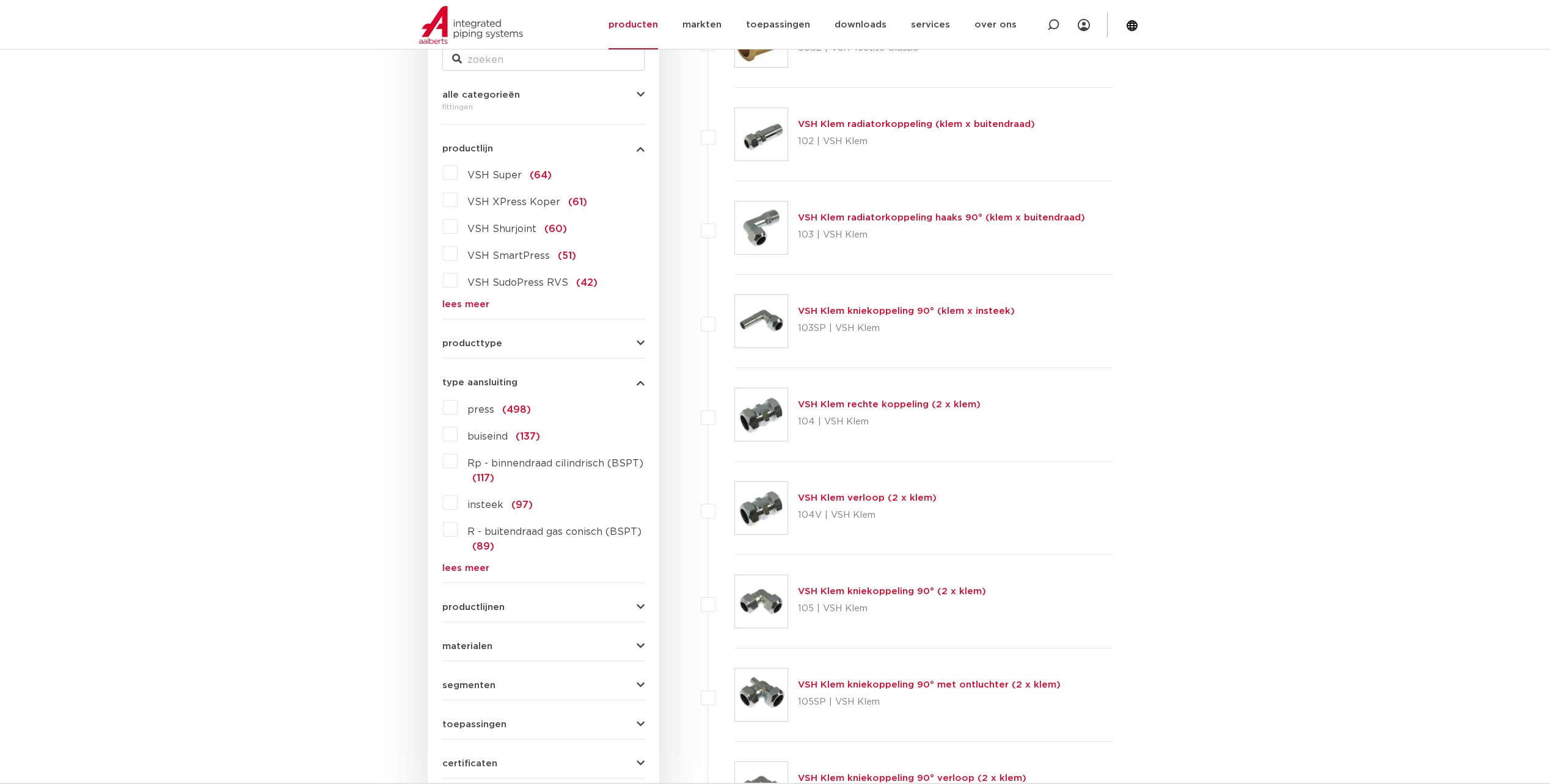
click at [458, 510] on label "insteek (97)" at bounding box center [495, 503] width 75 height 20
click at [0, 0] on input "insteek (97)" at bounding box center [0, 0] width 0 height 0
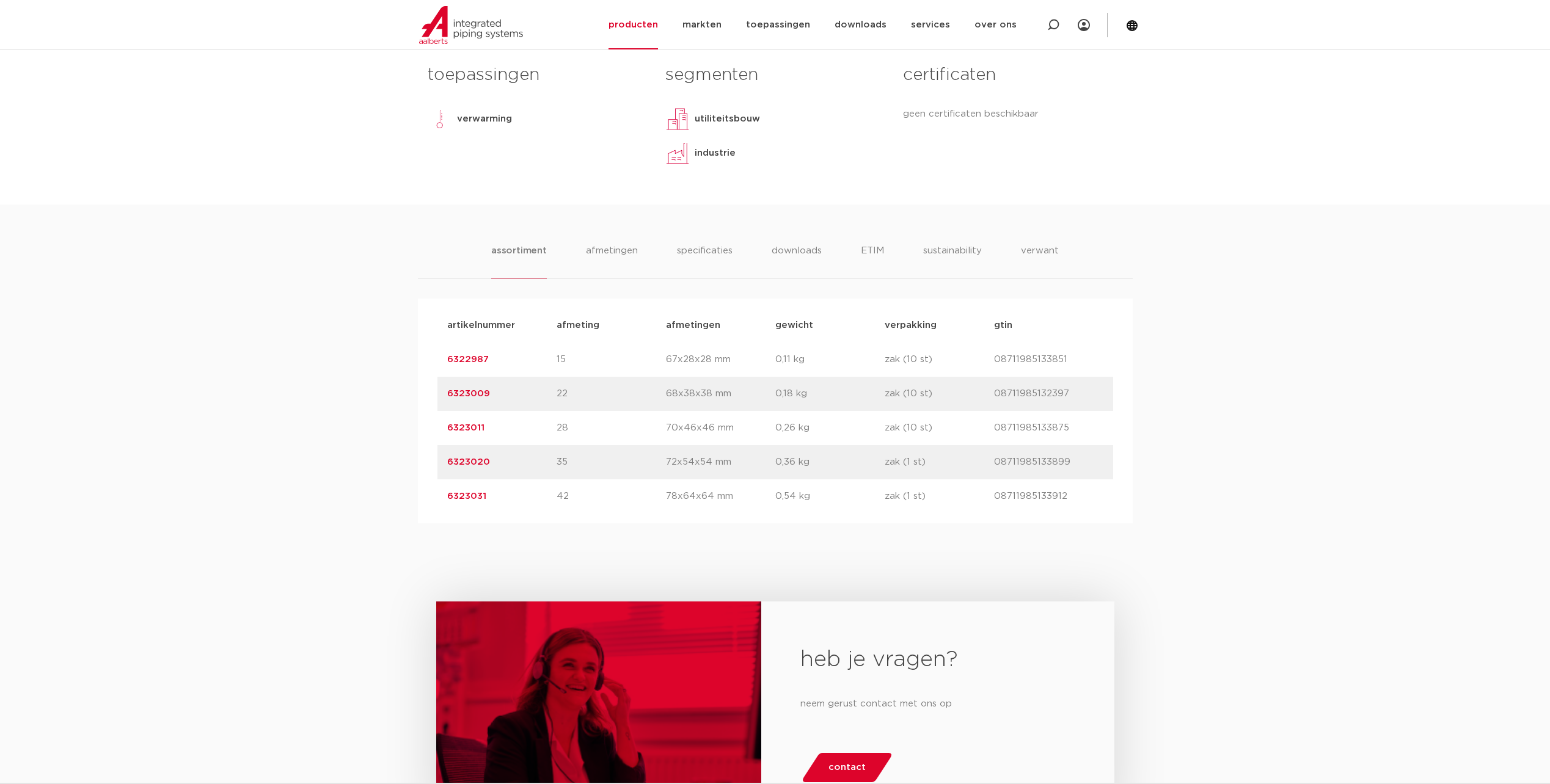
scroll to position [570, 0]
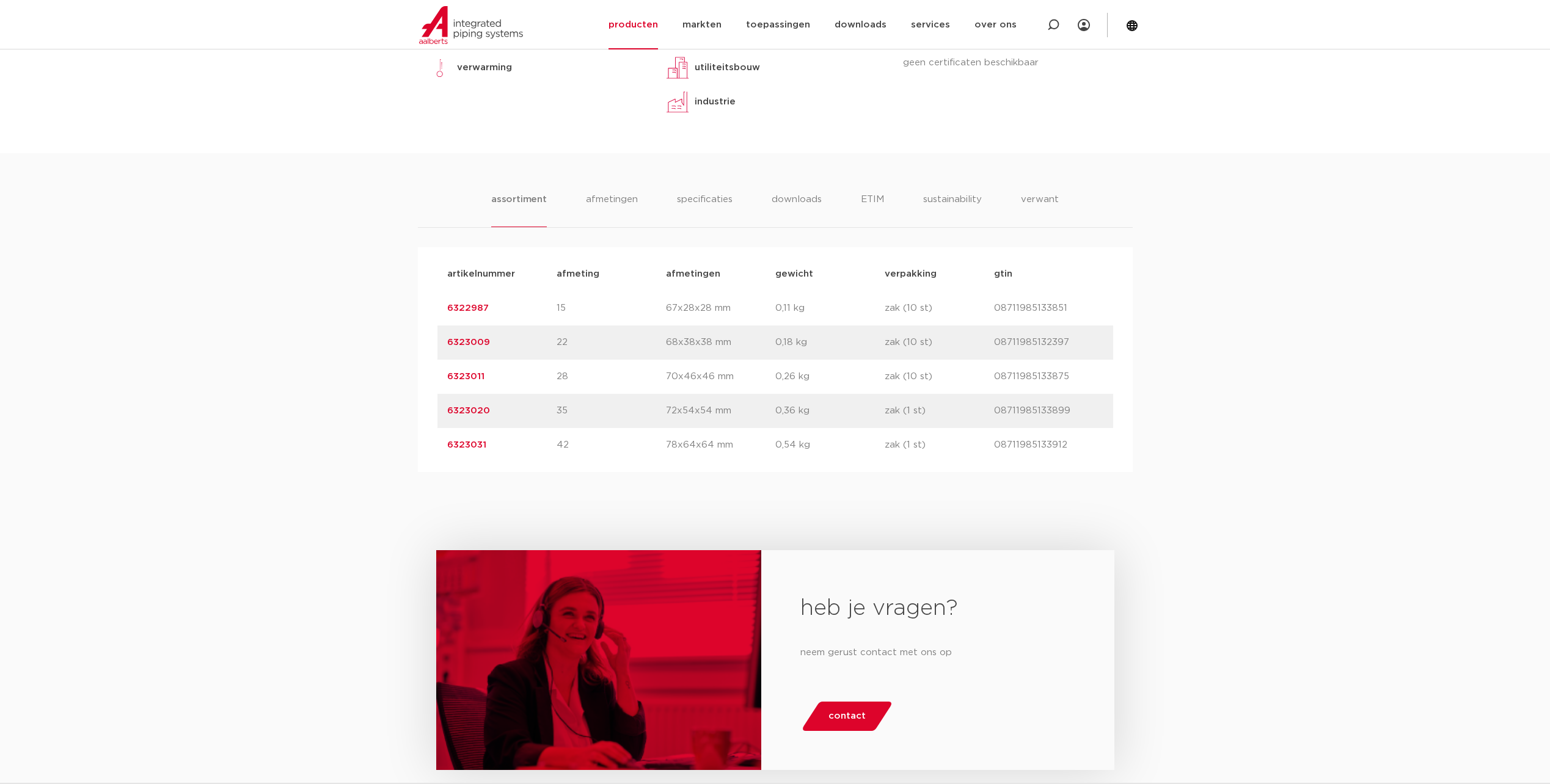
click at [468, 306] on link "6322987" at bounding box center [468, 308] width 42 height 10
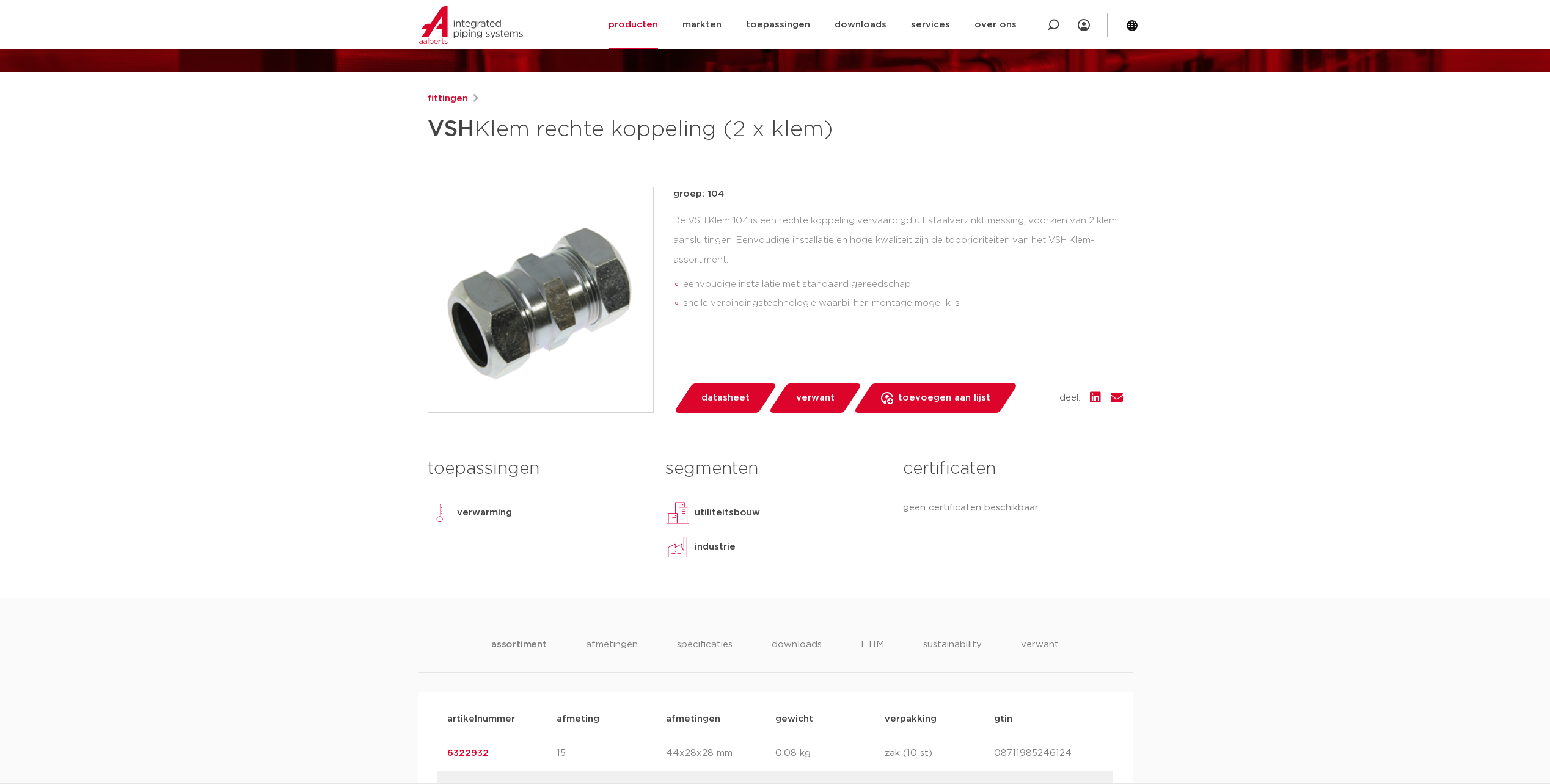
scroll to position [146, 0]
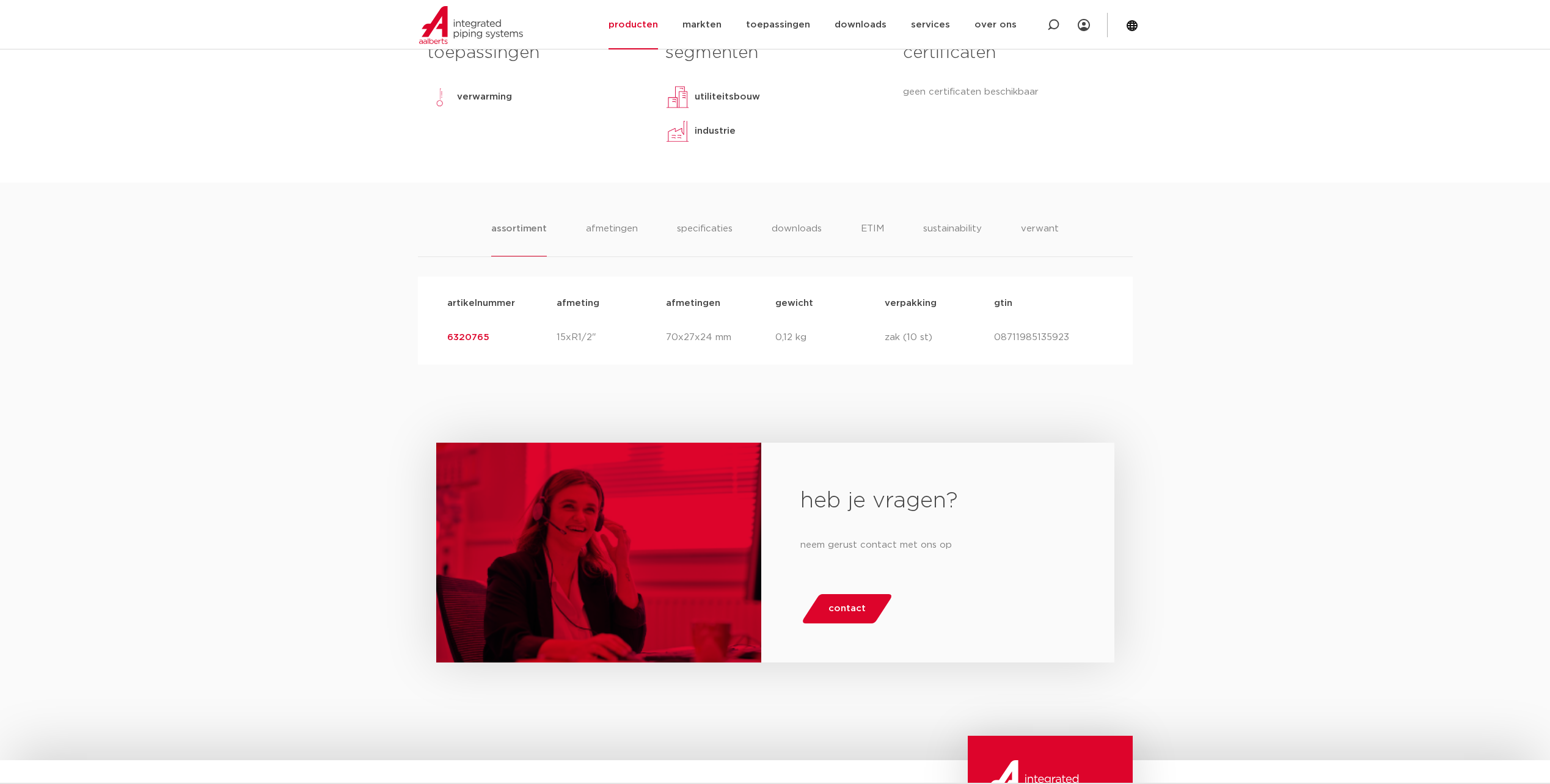
scroll to position [286, 0]
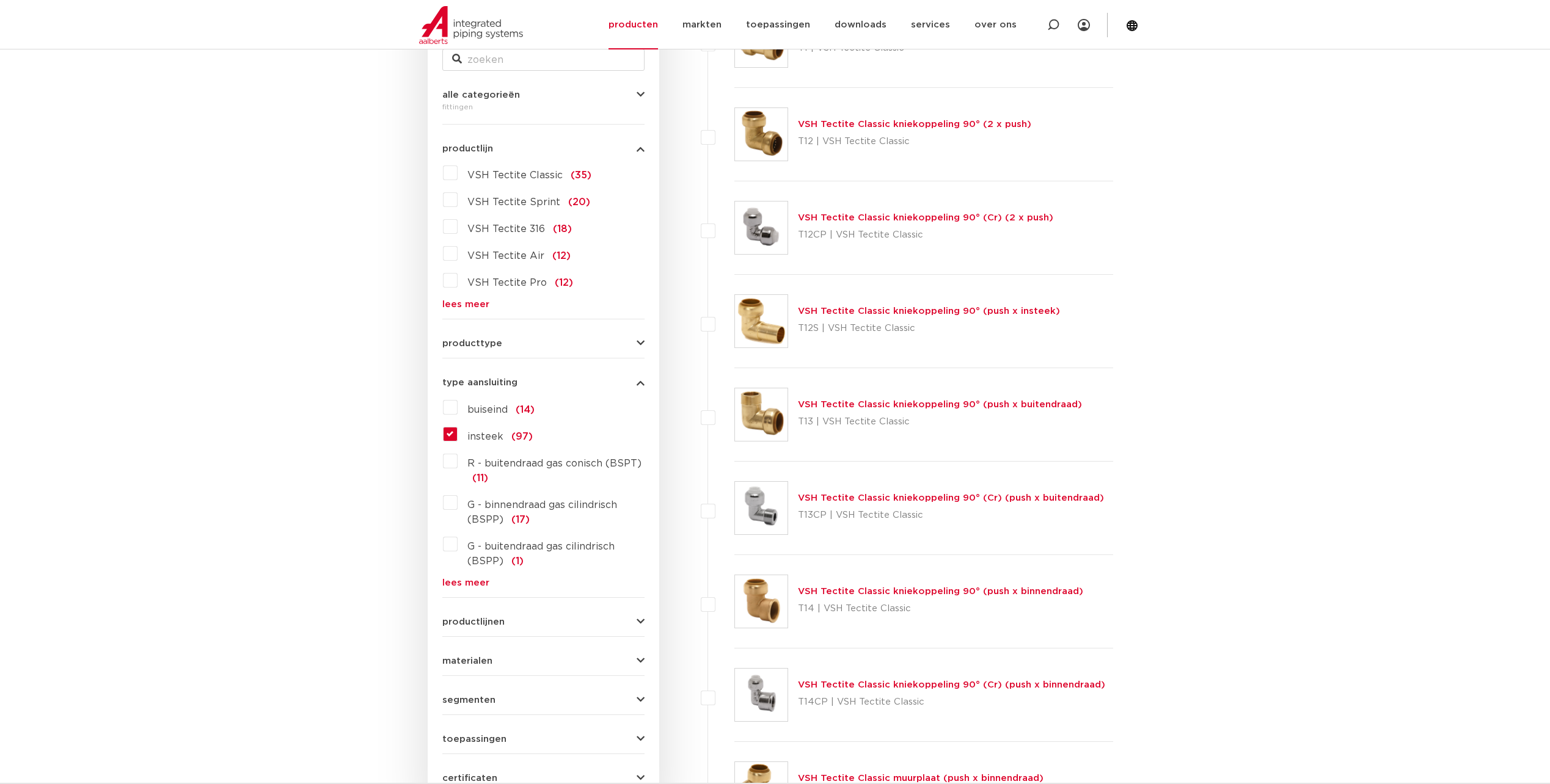
click at [538, 664] on button "materialen" at bounding box center [543, 661] width 203 height 10
click at [541, 658] on button "materialen" at bounding box center [543, 661] width 203 height 10
click at [557, 730] on div "toepassingen verwarming (85) perslucht (12) koeling (50) drinkwater (85) vacuüm…" at bounding box center [543, 735] width 203 height 19
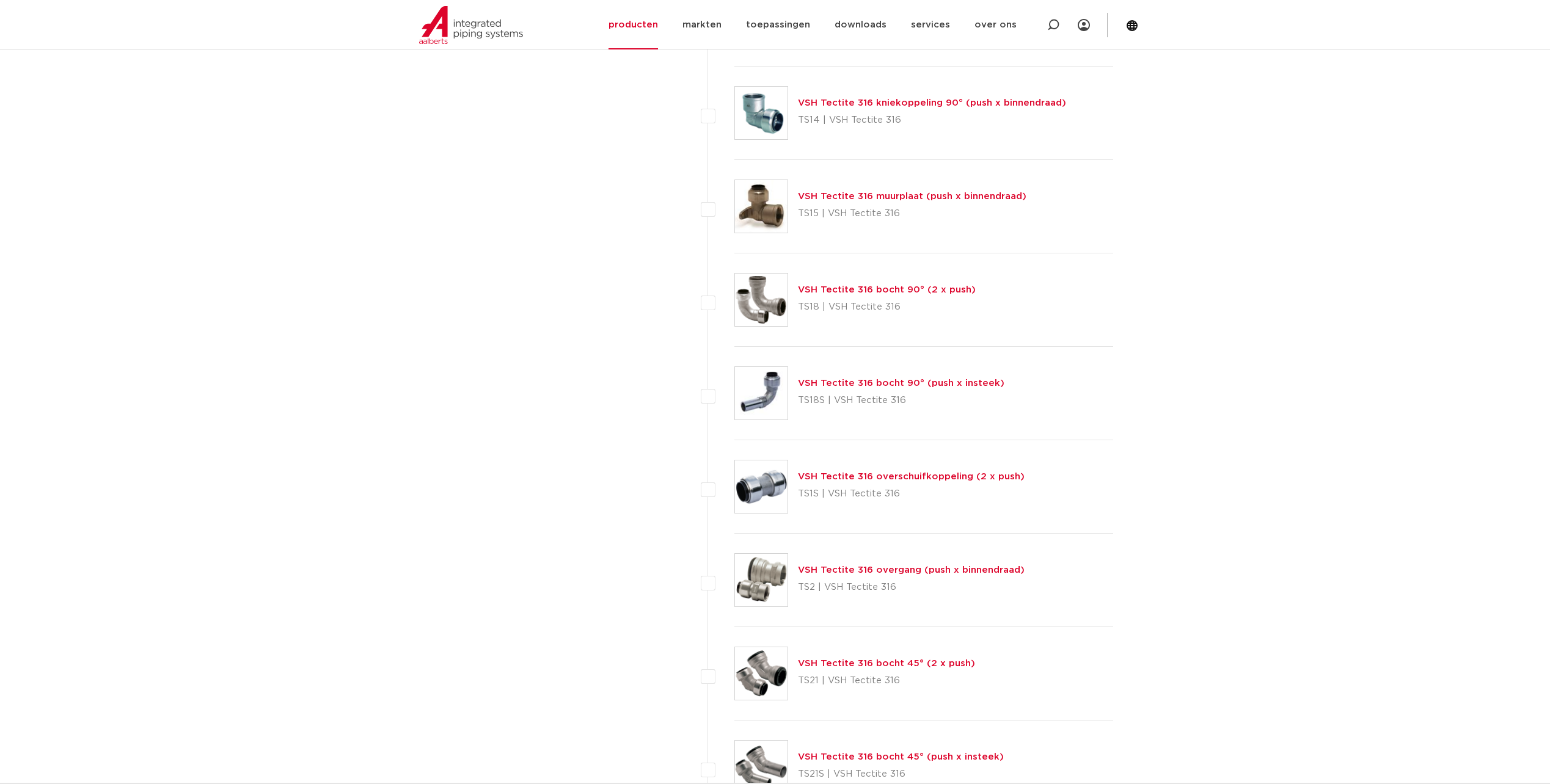
scroll to position [5152, 0]
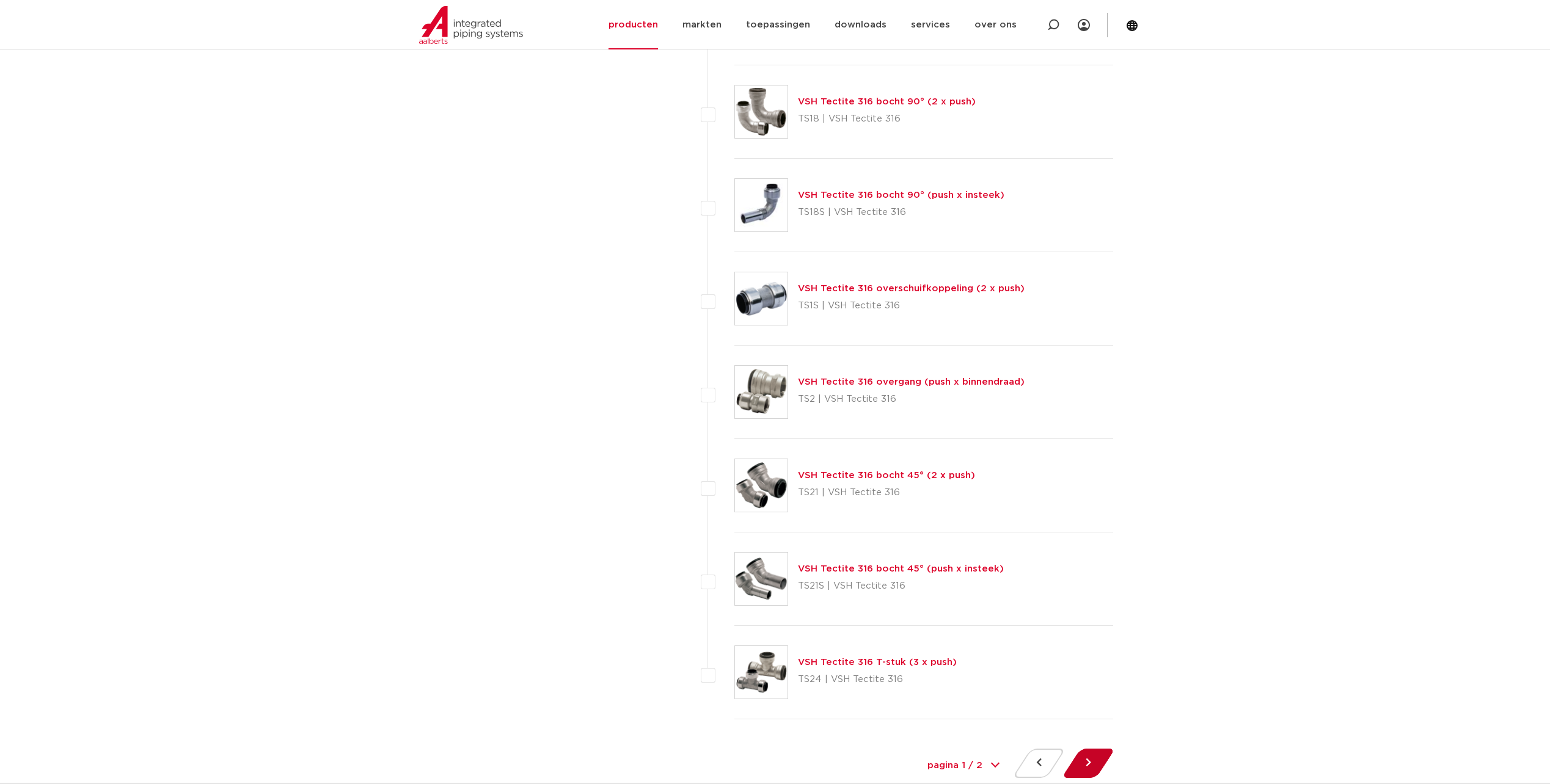
click at [1087, 768] on button at bounding box center [1088, 763] width 35 height 29
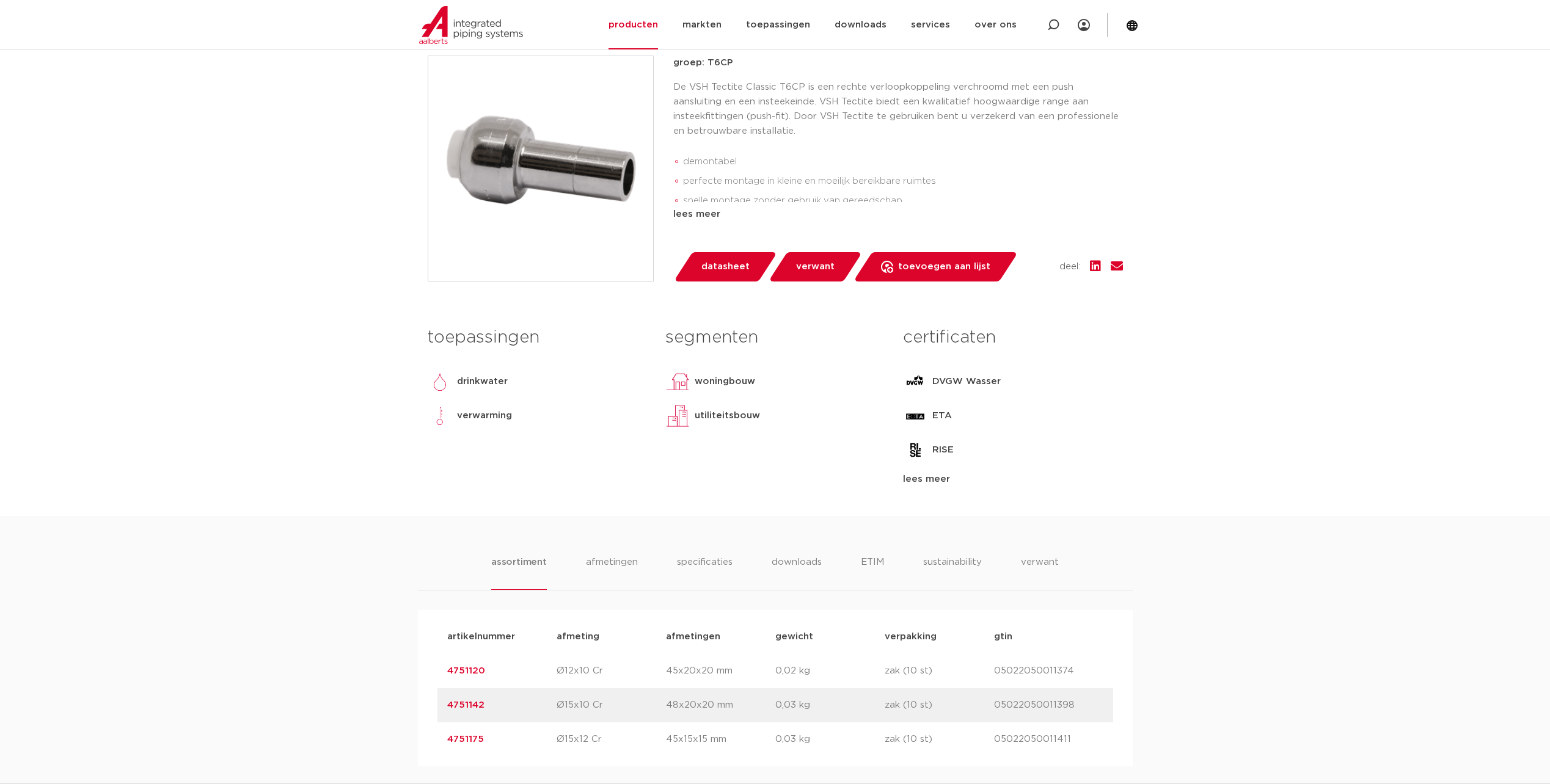
scroll to position [570, 0]
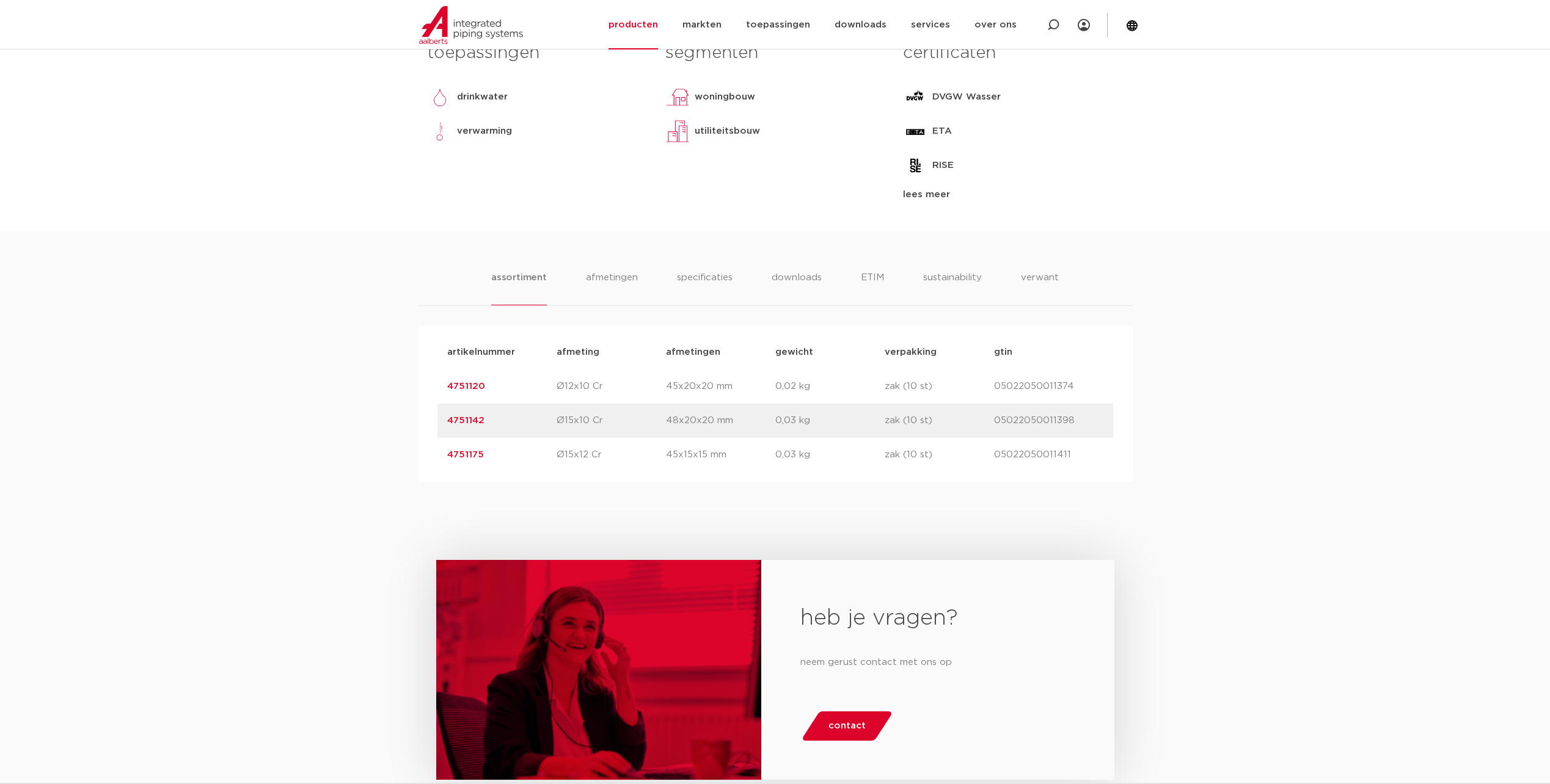
click at [452, 457] on link "4751175" at bounding box center [466, 454] width 36 height 10
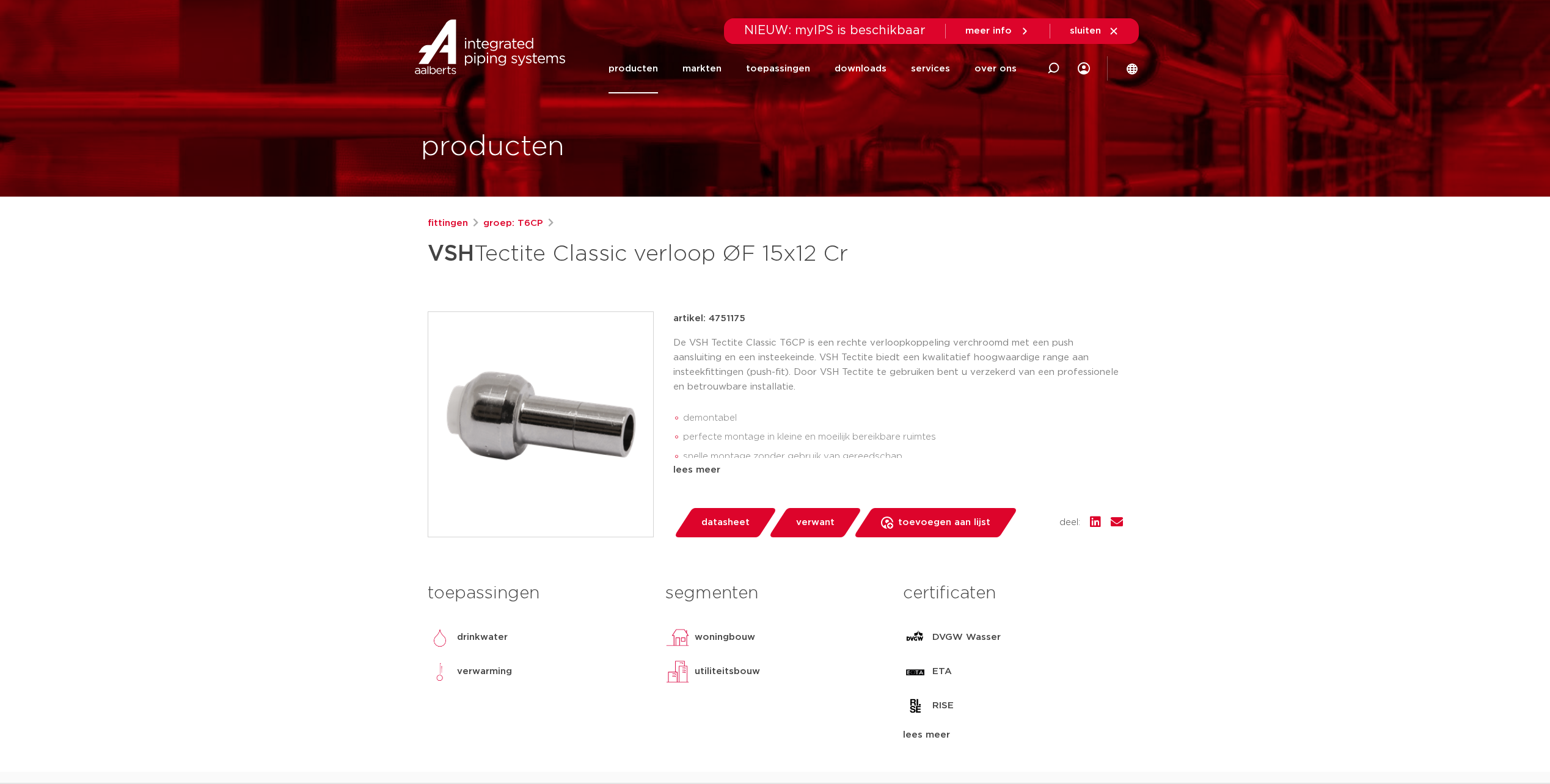
click at [706, 464] on div "artikel: 4751175 De VSH Tectite Classic T6CP is een rechte verloopkoppeling ver…" at bounding box center [898, 395] width 450 height 166
drag, startPoint x: 706, startPoint y: 462, endPoint x: 701, endPoint y: 467, distance: 7.1
click at [701, 466] on div "lees meer" at bounding box center [898, 470] width 450 height 15
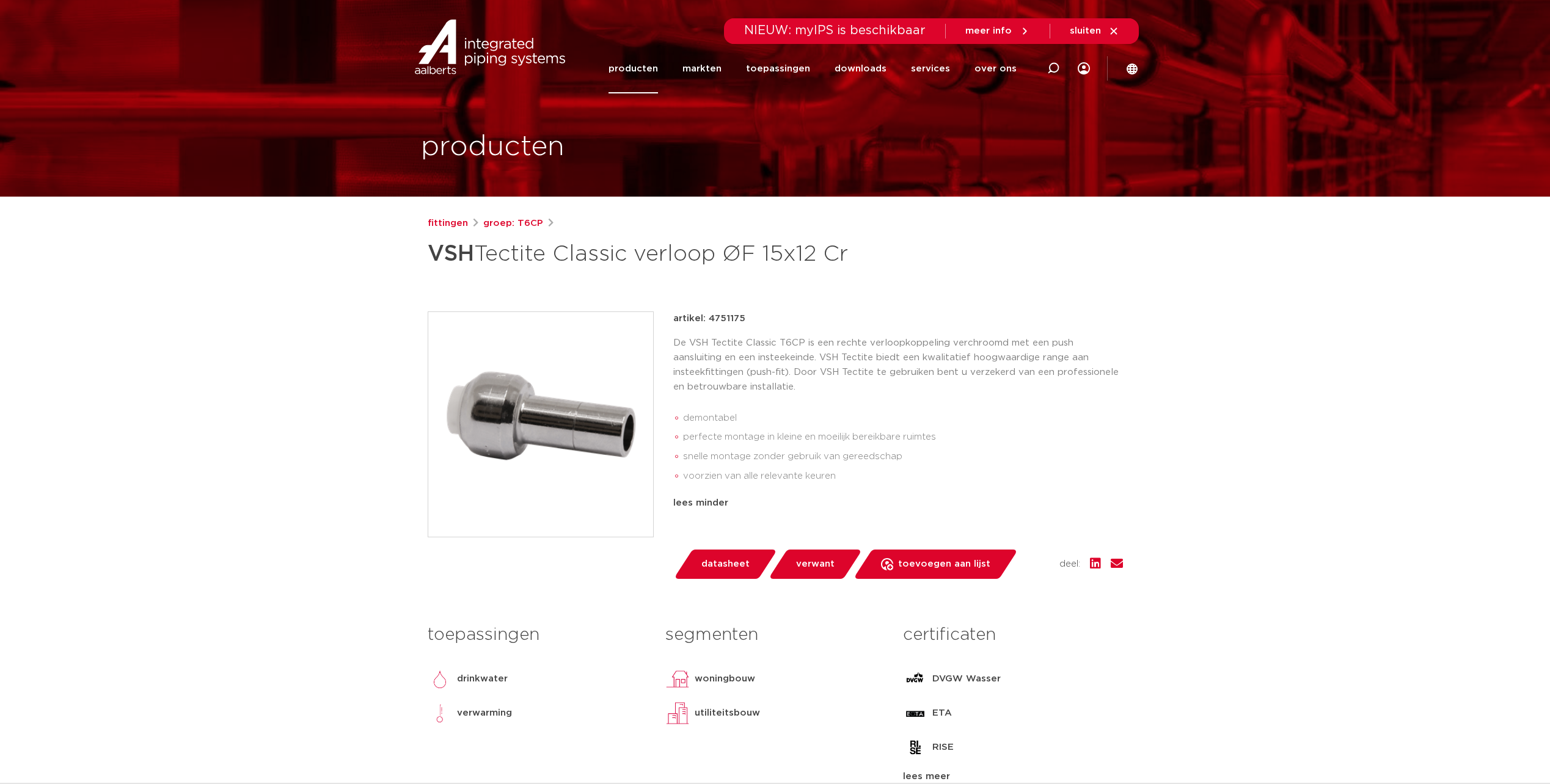
click at [926, 472] on li "voorzien van alle relevante keuren" at bounding box center [903, 476] width 440 height 20
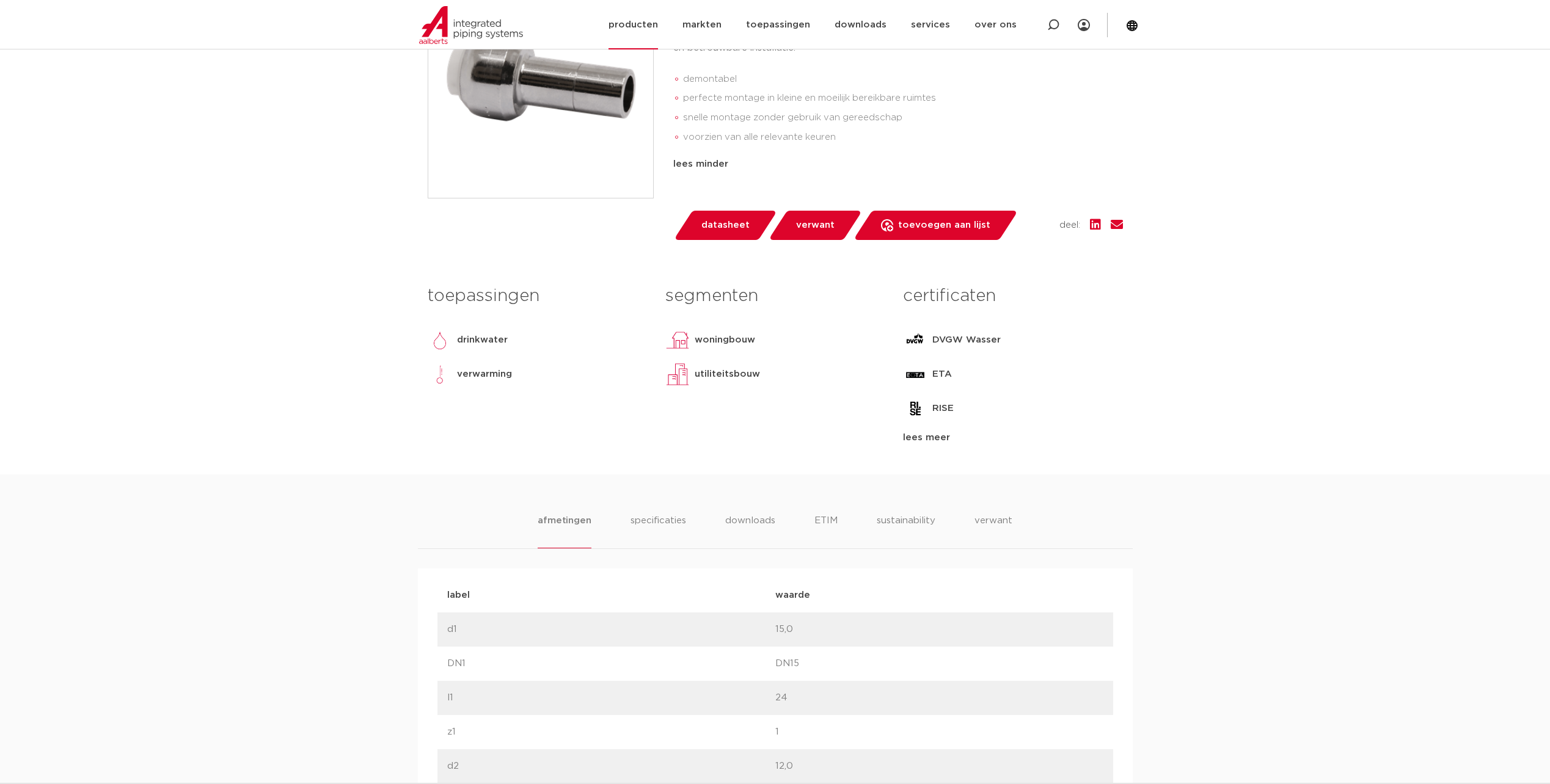
scroll to position [286, 0]
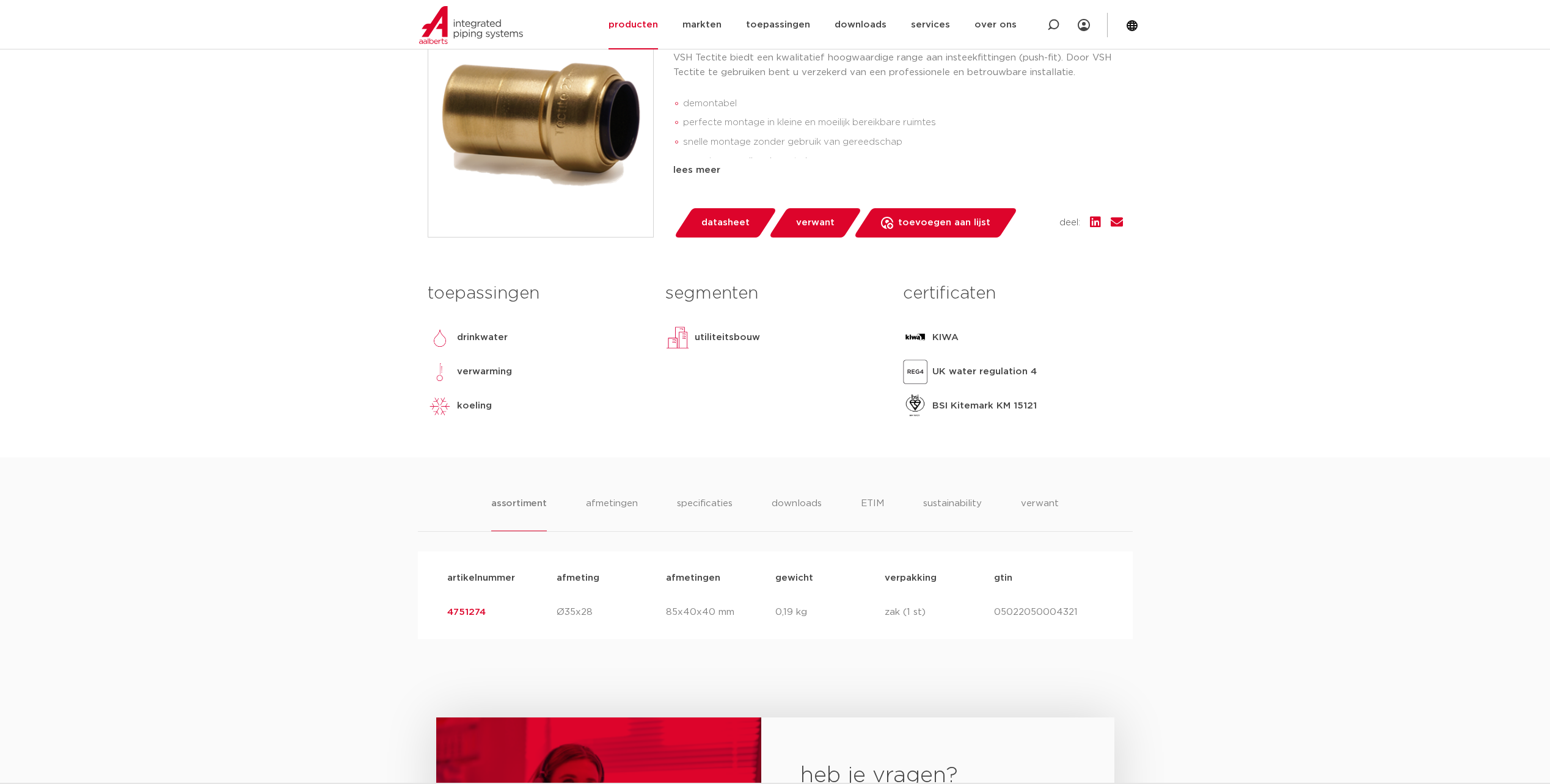
scroll to position [570, 0]
